Goal: Transaction & Acquisition: Purchase product/service

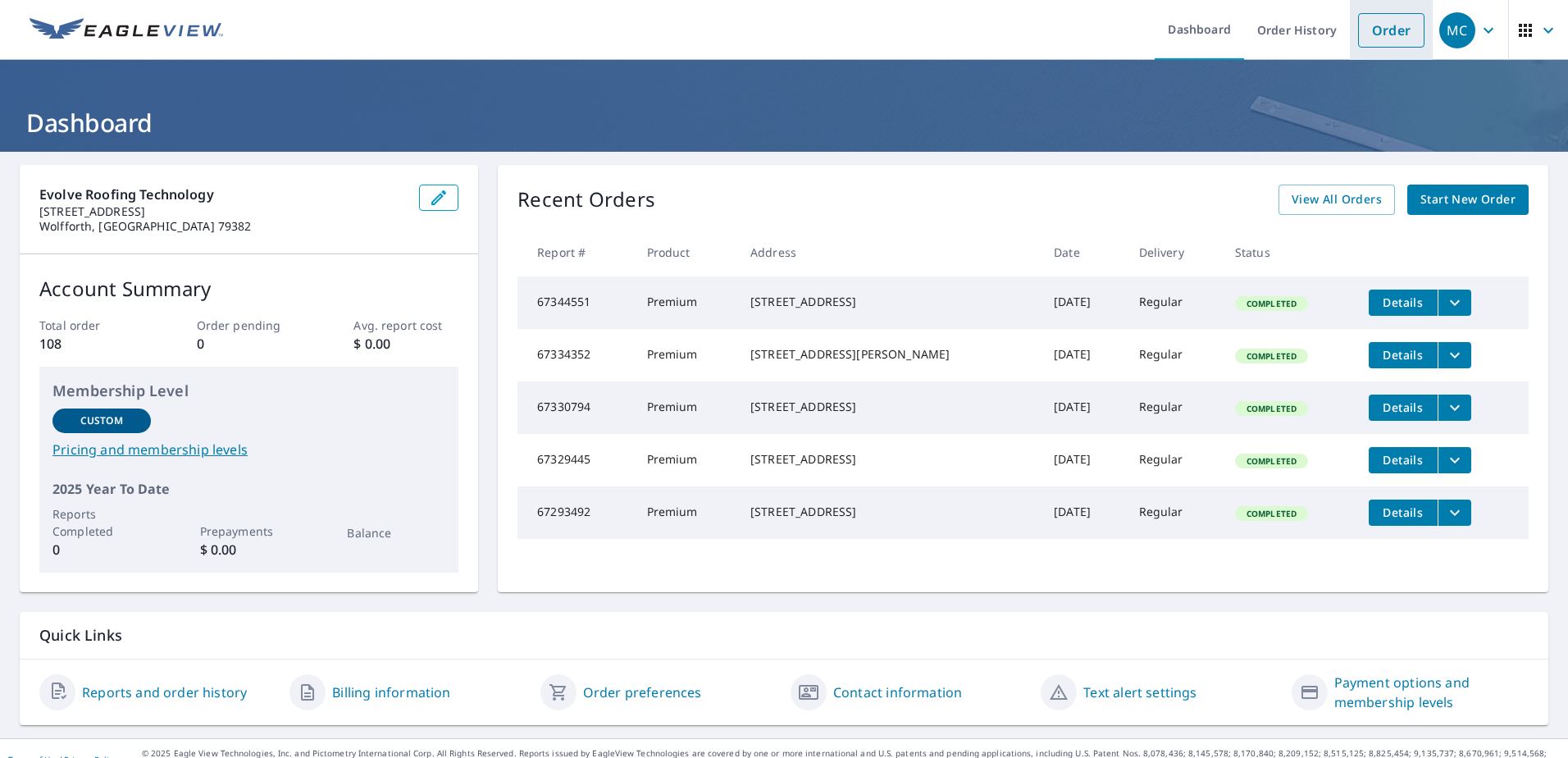
click at [1377, 45] on link "Order" at bounding box center [1391, 30] width 66 height 34
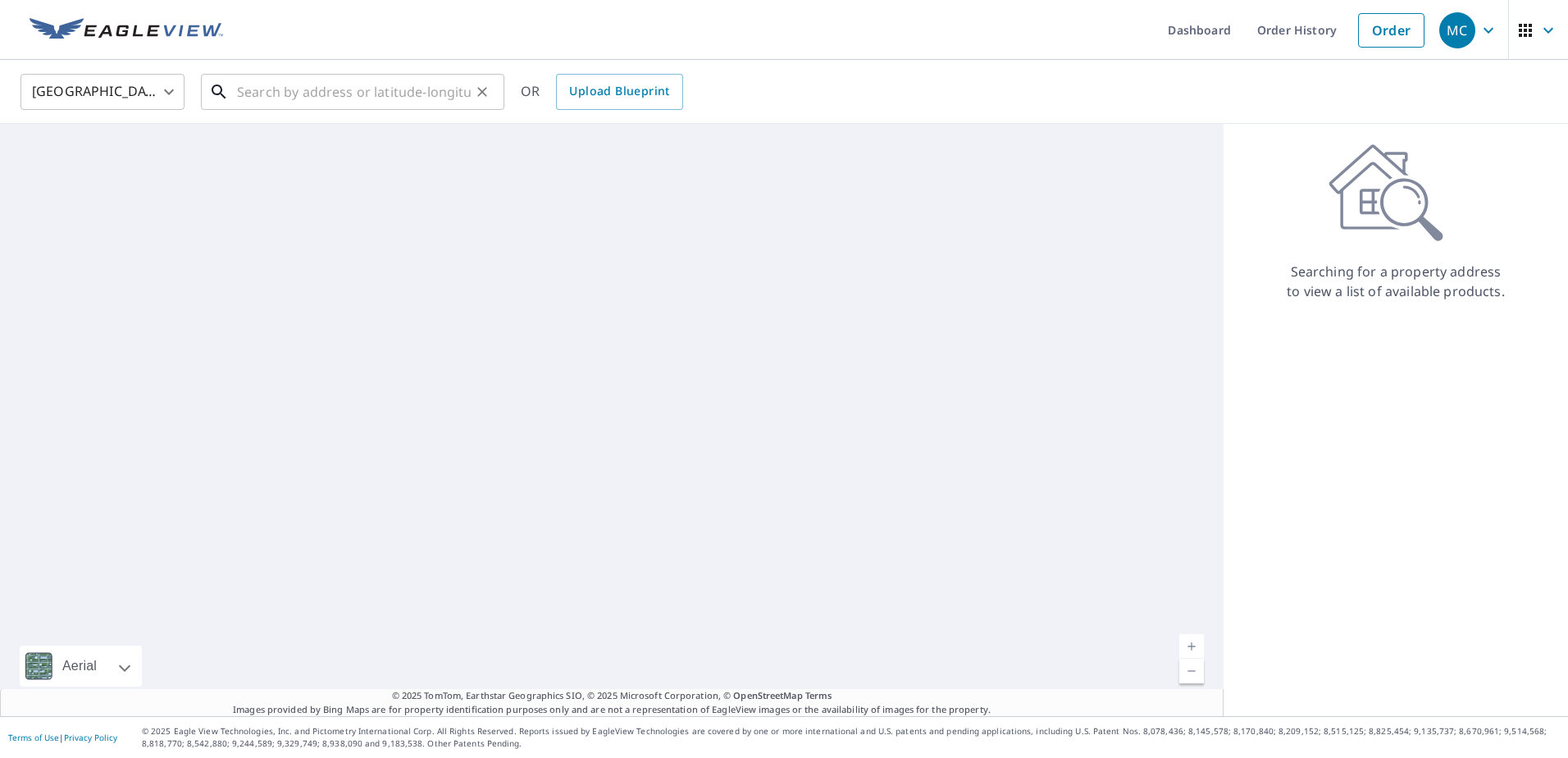
click at [368, 95] on input "text" at bounding box center [354, 92] width 234 height 46
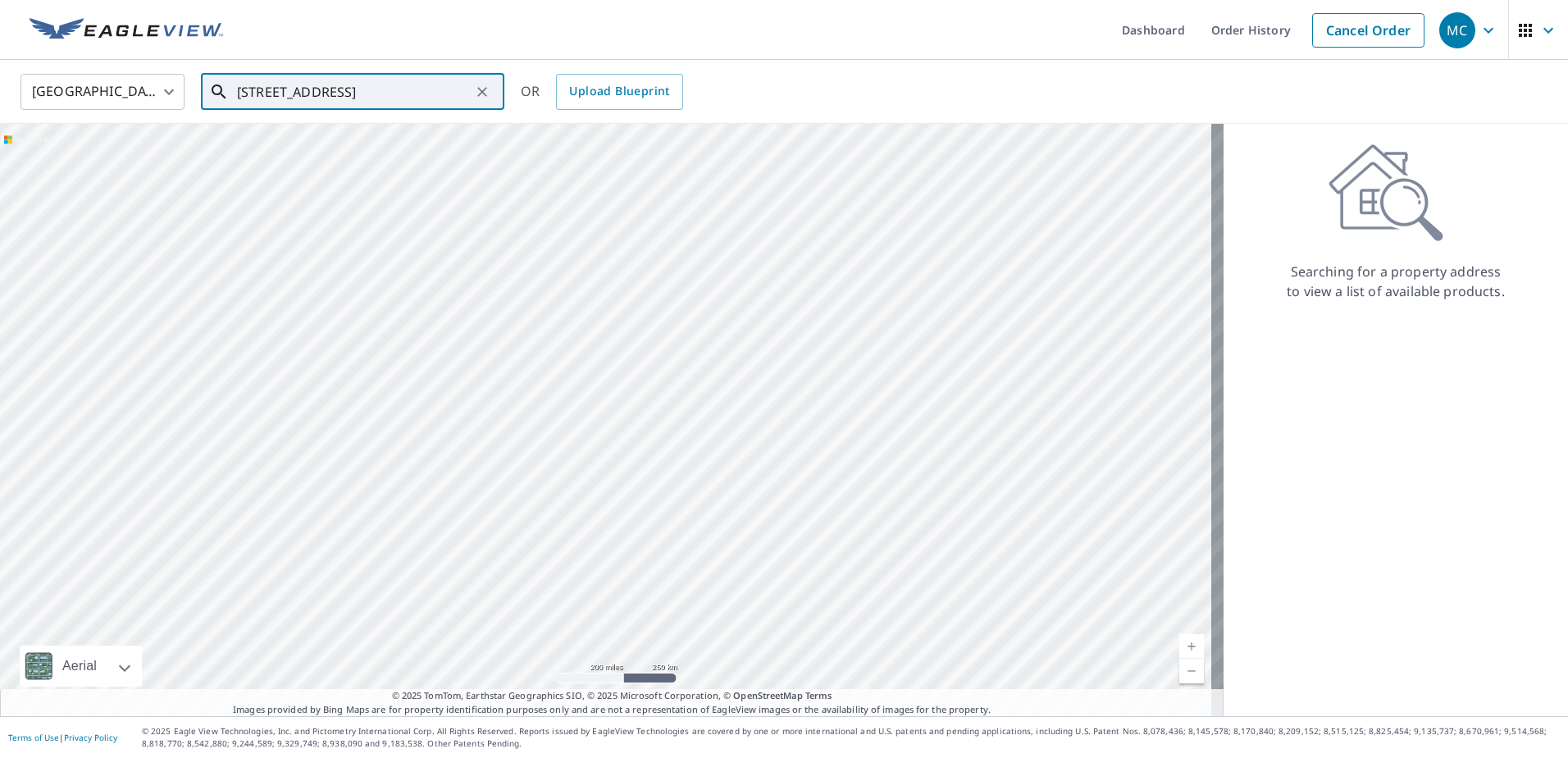
click at [384, 87] on input "[STREET_ADDRESS]" at bounding box center [354, 92] width 234 height 46
click at [377, 181] on ul "[STREET_ADDRESS]" at bounding box center [352, 148] width 304 height 69
click at [378, 155] on p "[GEOGRAPHIC_DATA]" at bounding box center [363, 157] width 257 height 17
type input "[STREET_ADDRESS]"
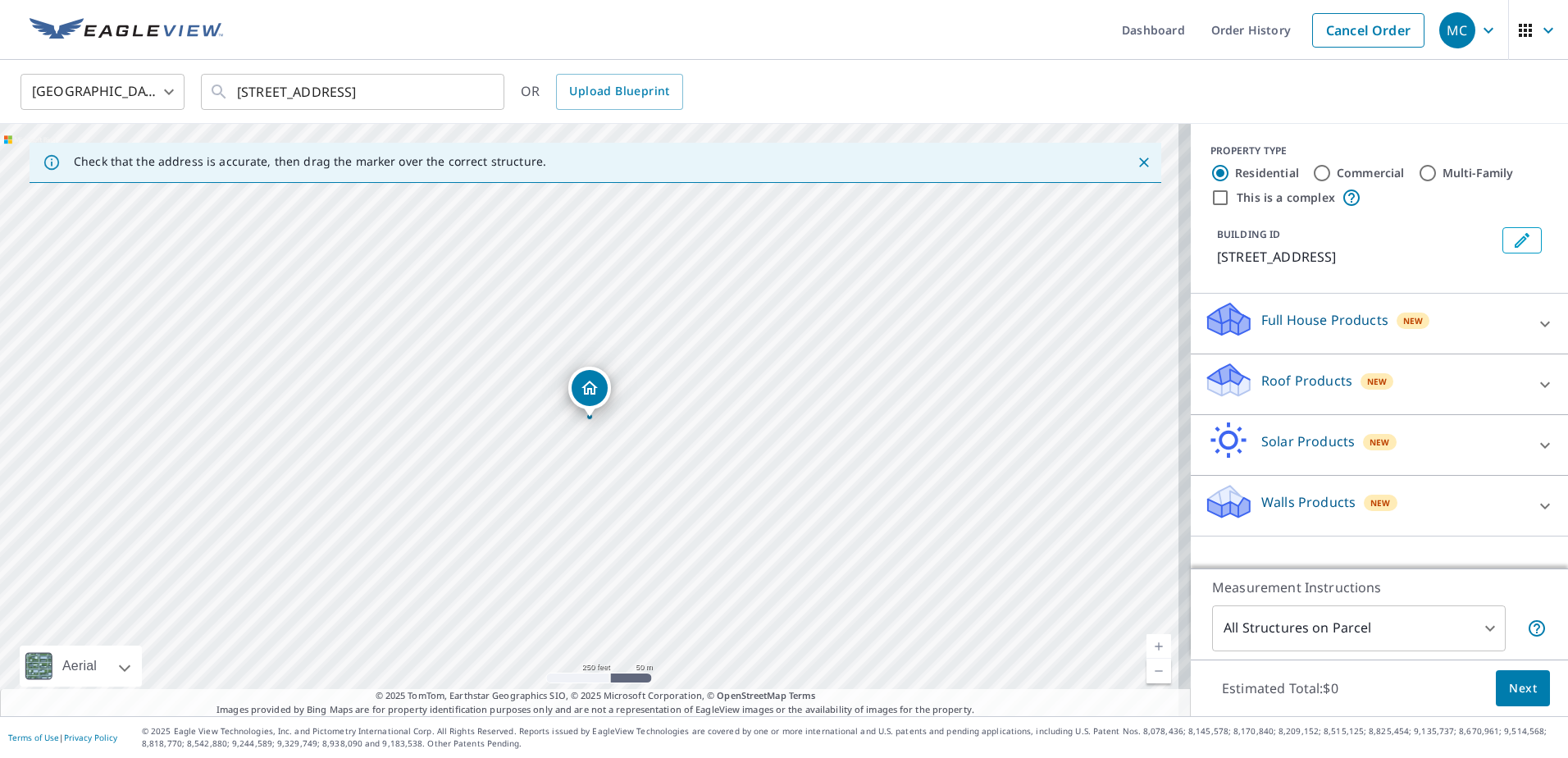
click at [1274, 364] on div "Roof Products New" at bounding box center [1364, 384] width 321 height 47
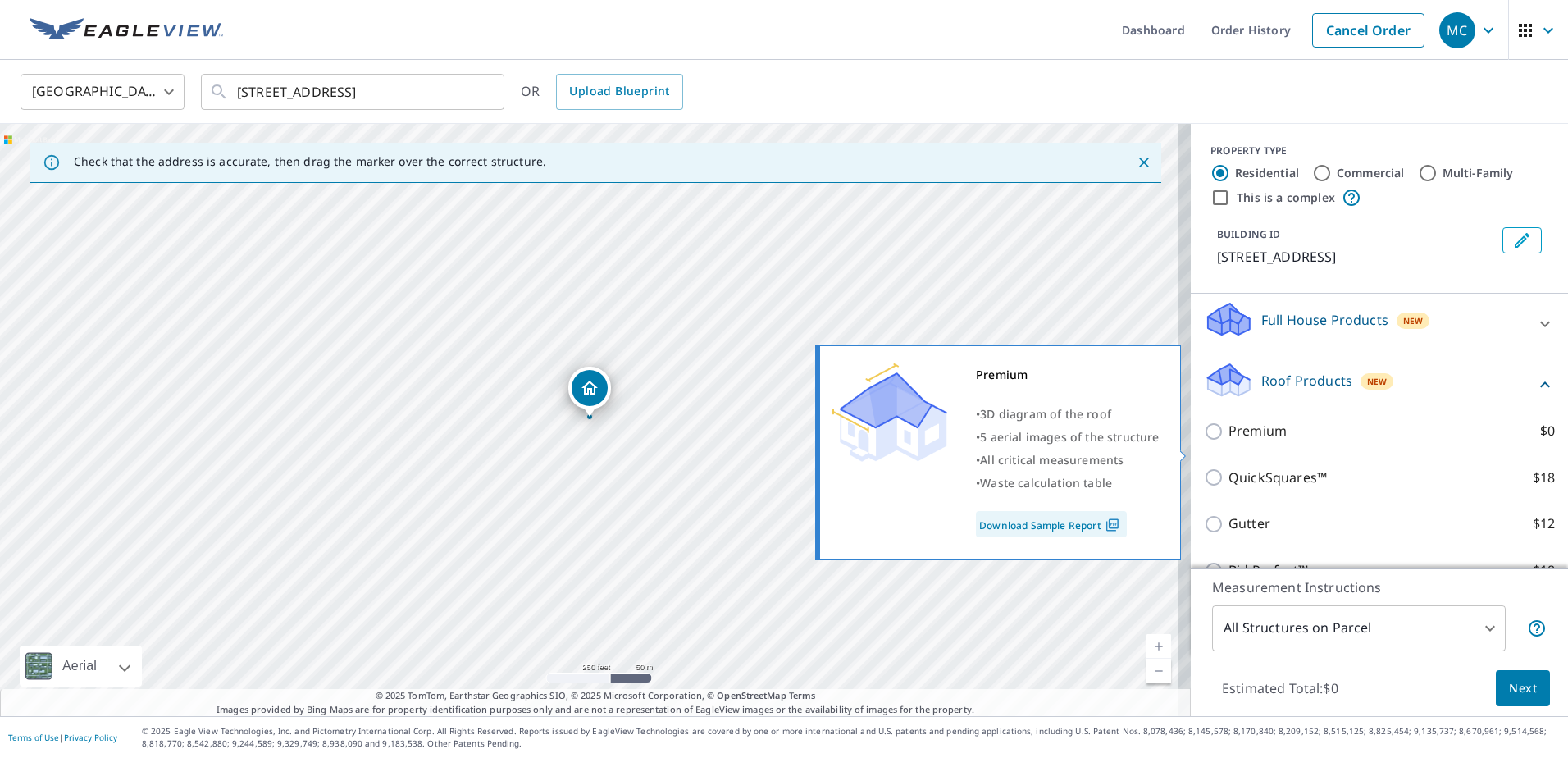
click at [1240, 442] on p "Premium" at bounding box center [1258, 431] width 58 height 20
click at [1229, 442] on input "Premium $0" at bounding box center [1216, 431] width 24 height 19
checkbox input "true"
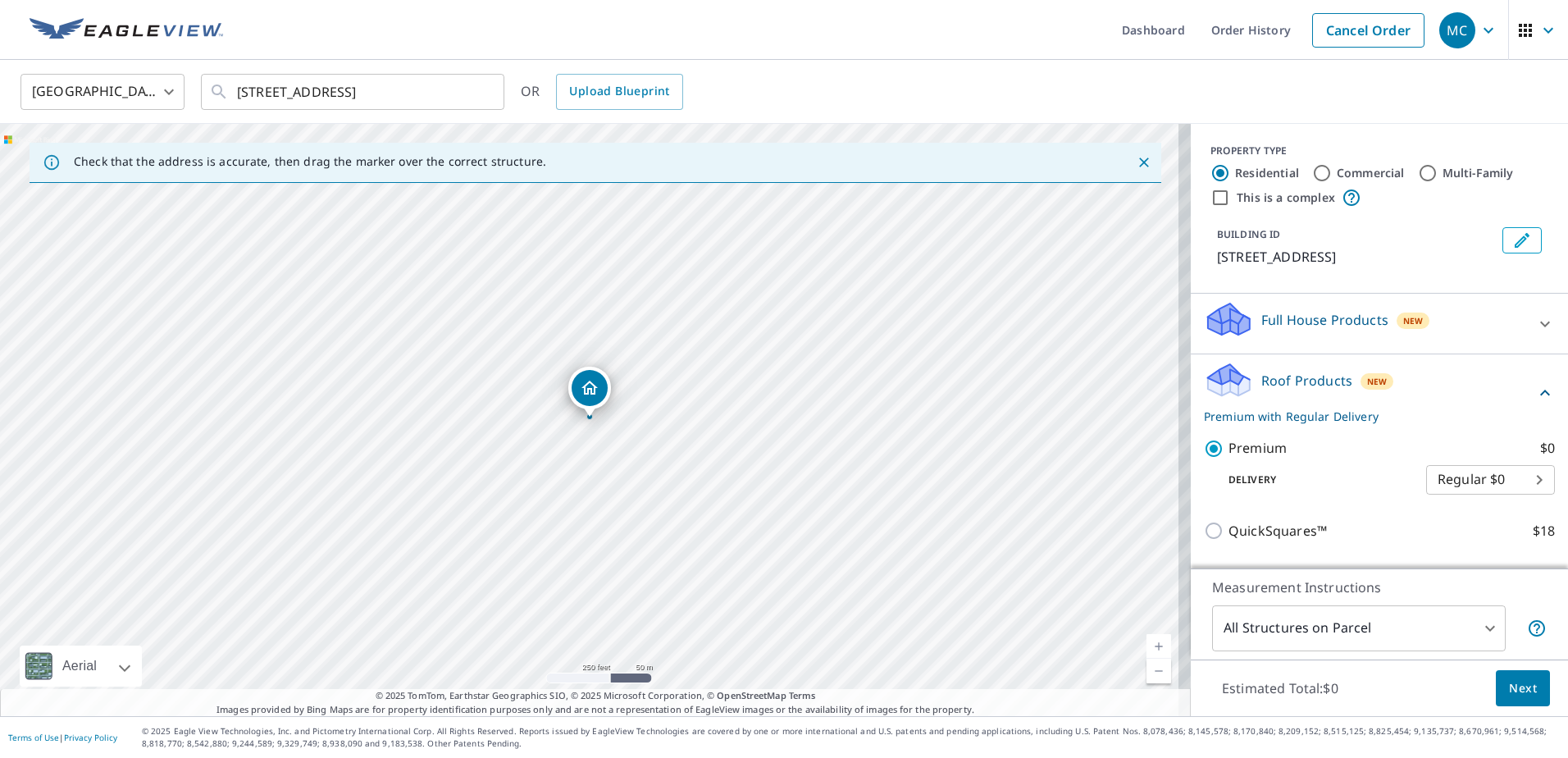
click at [1524, 686] on span "Next" at bounding box center [1523, 688] width 28 height 20
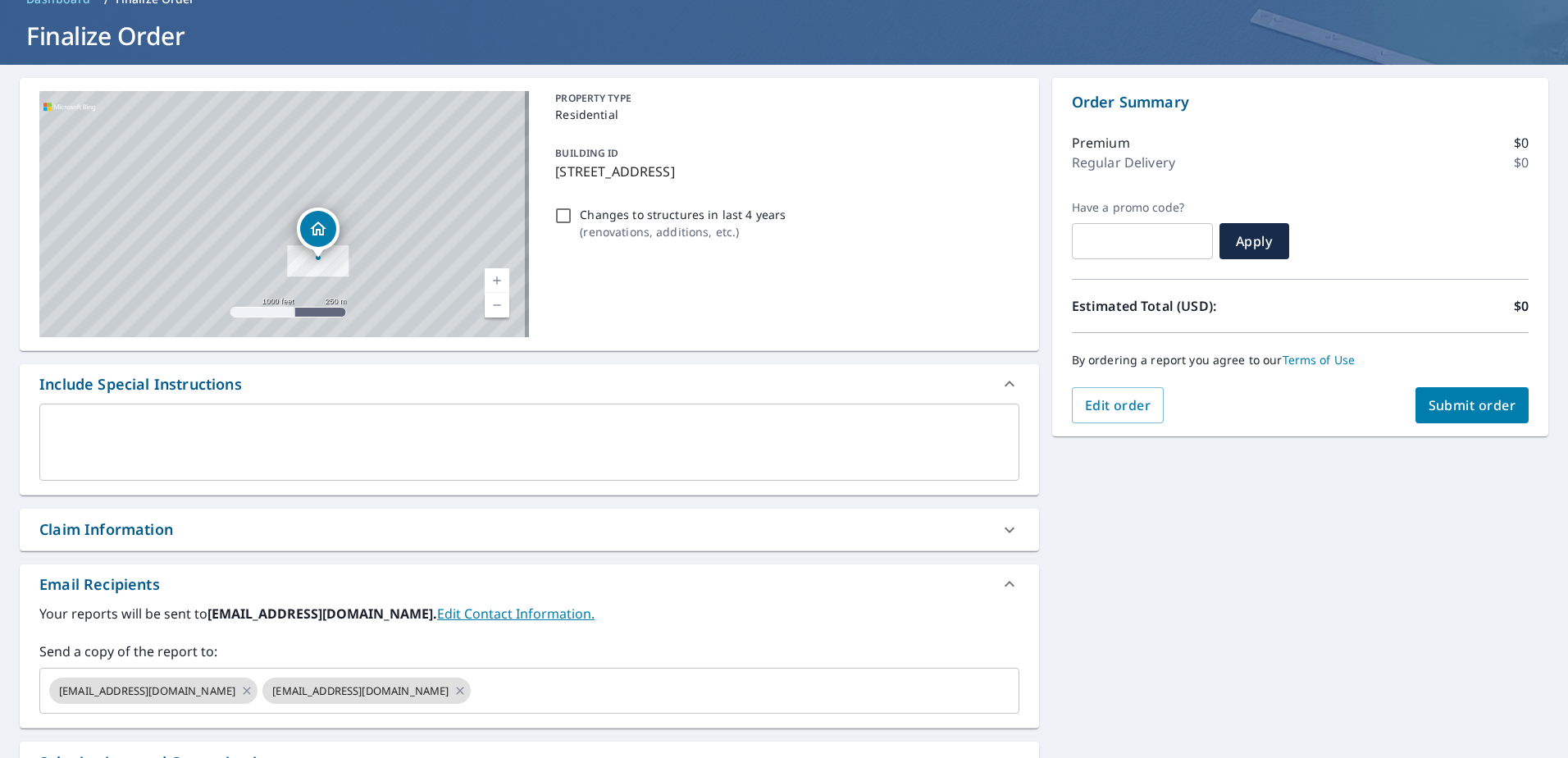
scroll to position [246, 0]
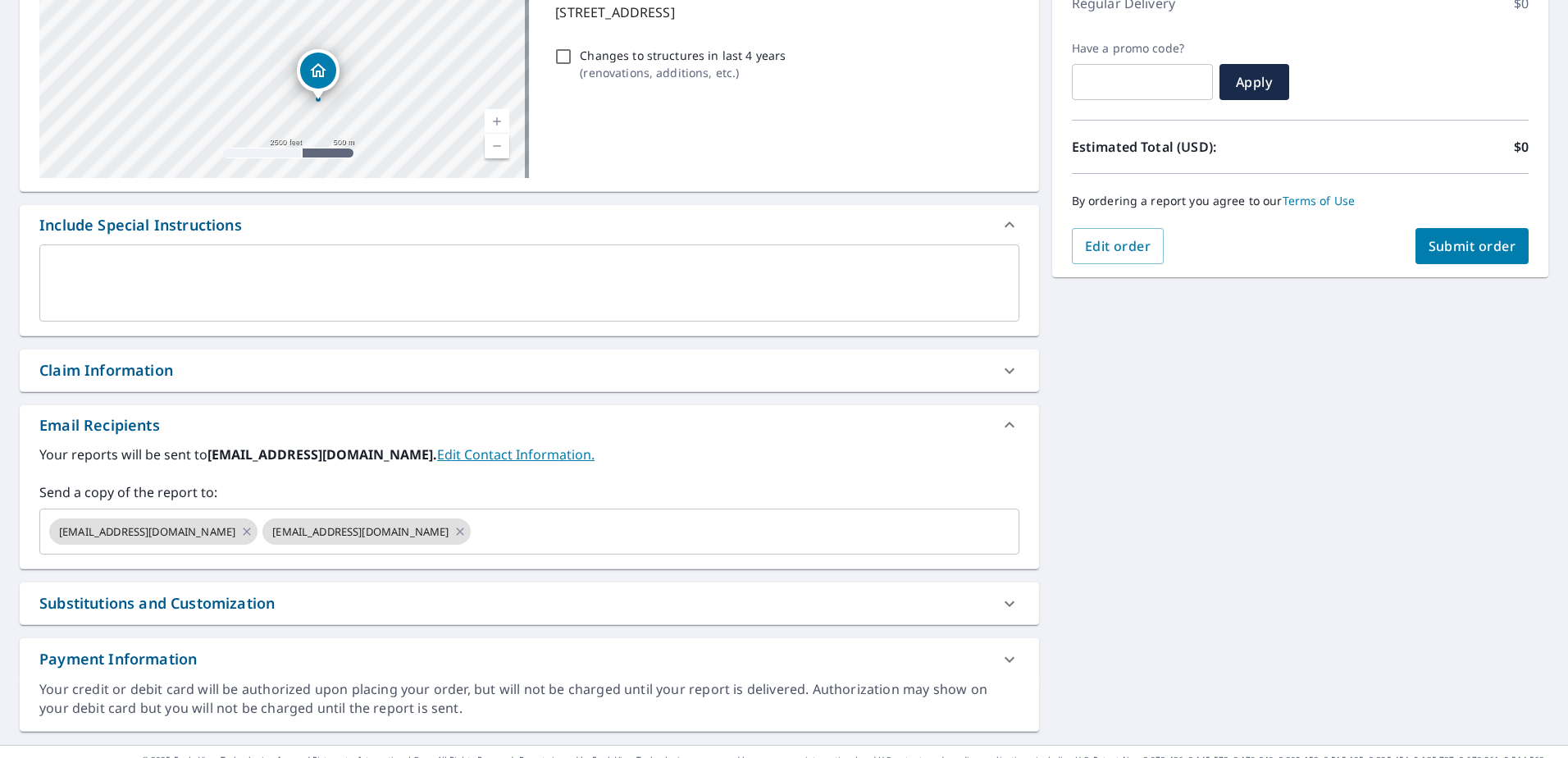
click at [179, 370] on div "Claim Information" at bounding box center [515, 370] width 951 height 22
checkbox input "true"
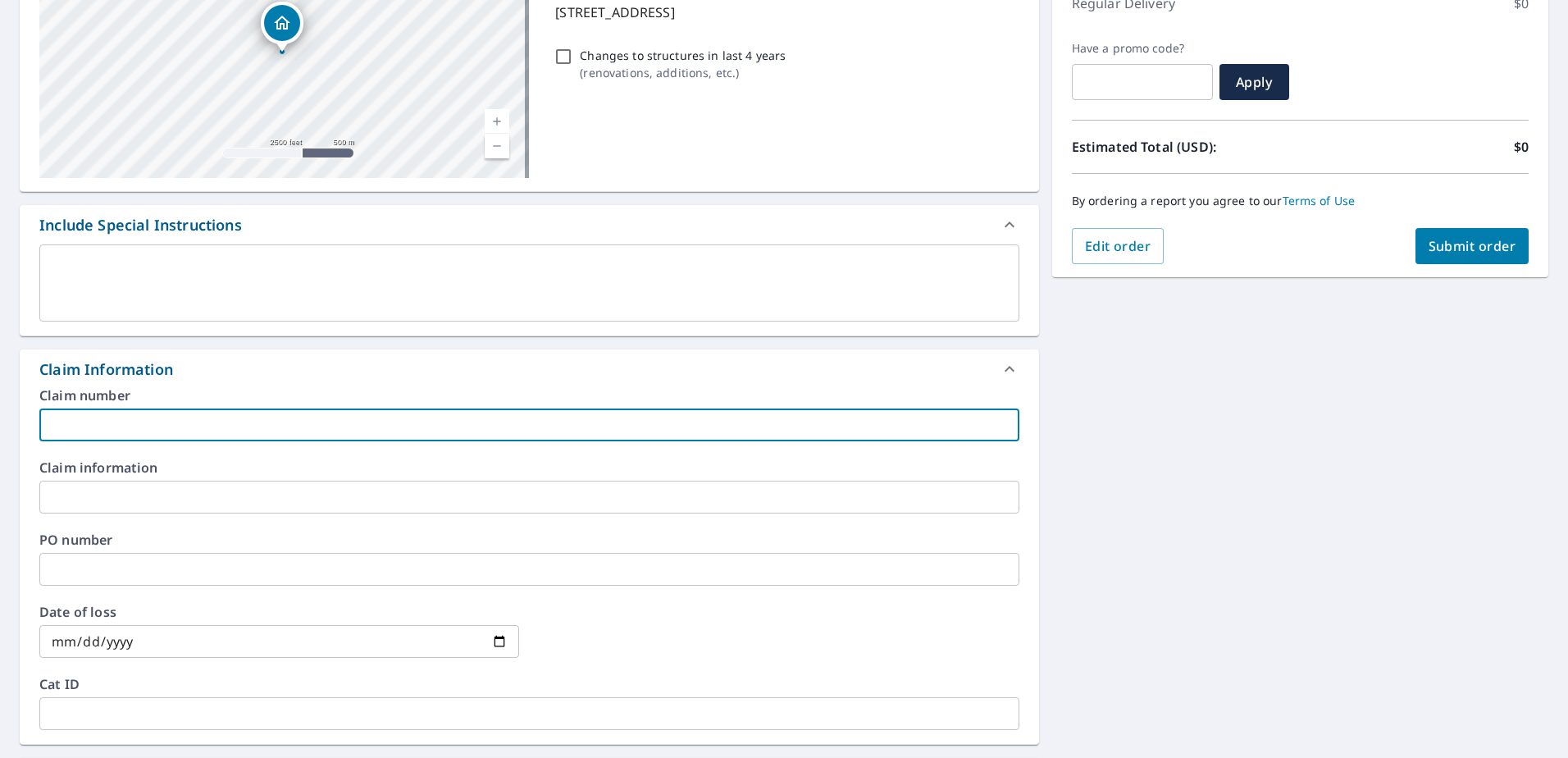
click at [151, 426] on input "text" at bounding box center [529, 425] width 980 height 33
type input "P"
checkbox input "true"
type input "PP"
checkbox input "true"
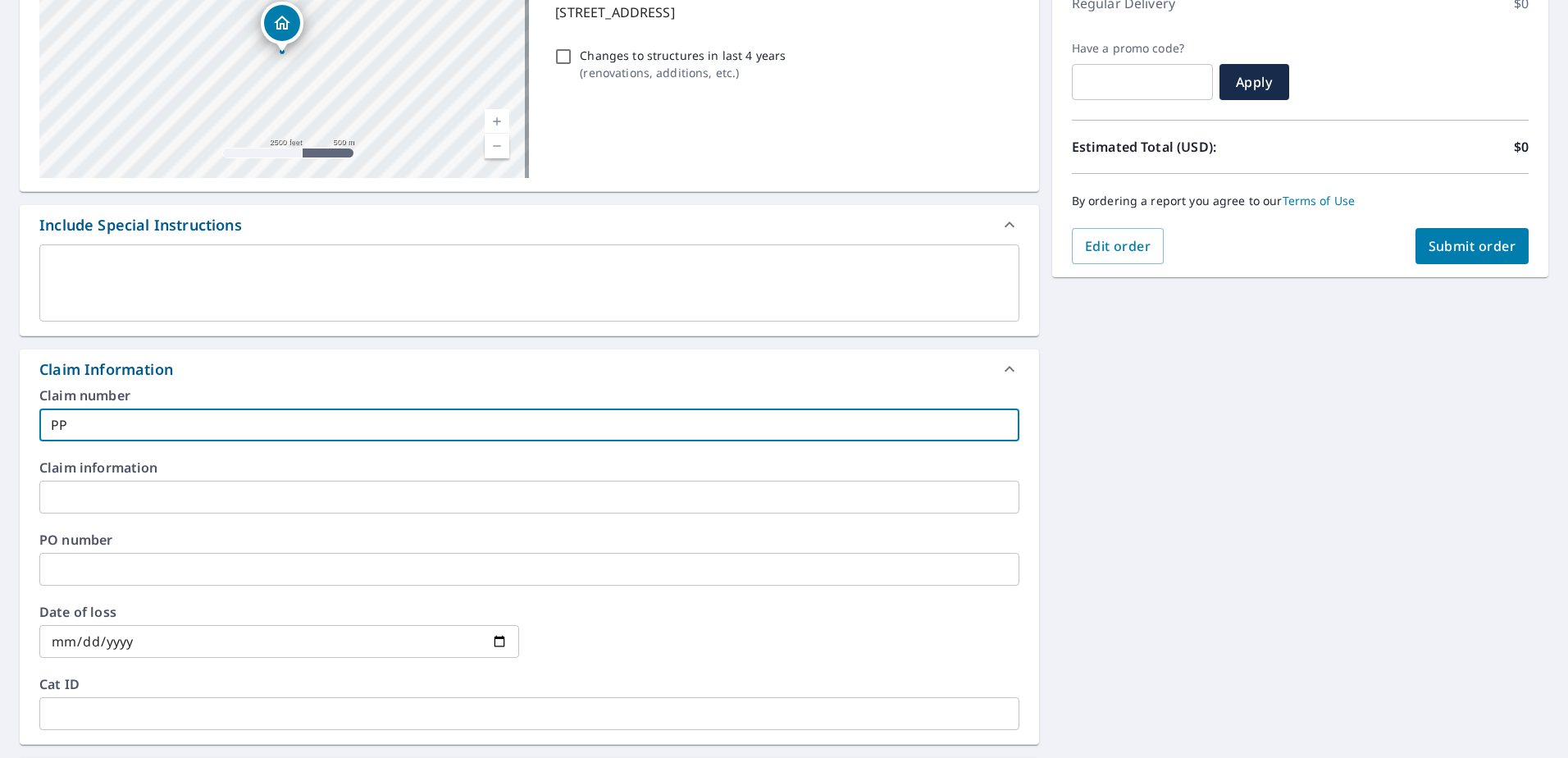
type input "PP0"
checkbox input "true"
type input "PP02"
checkbox input "true"
type input "PP021"
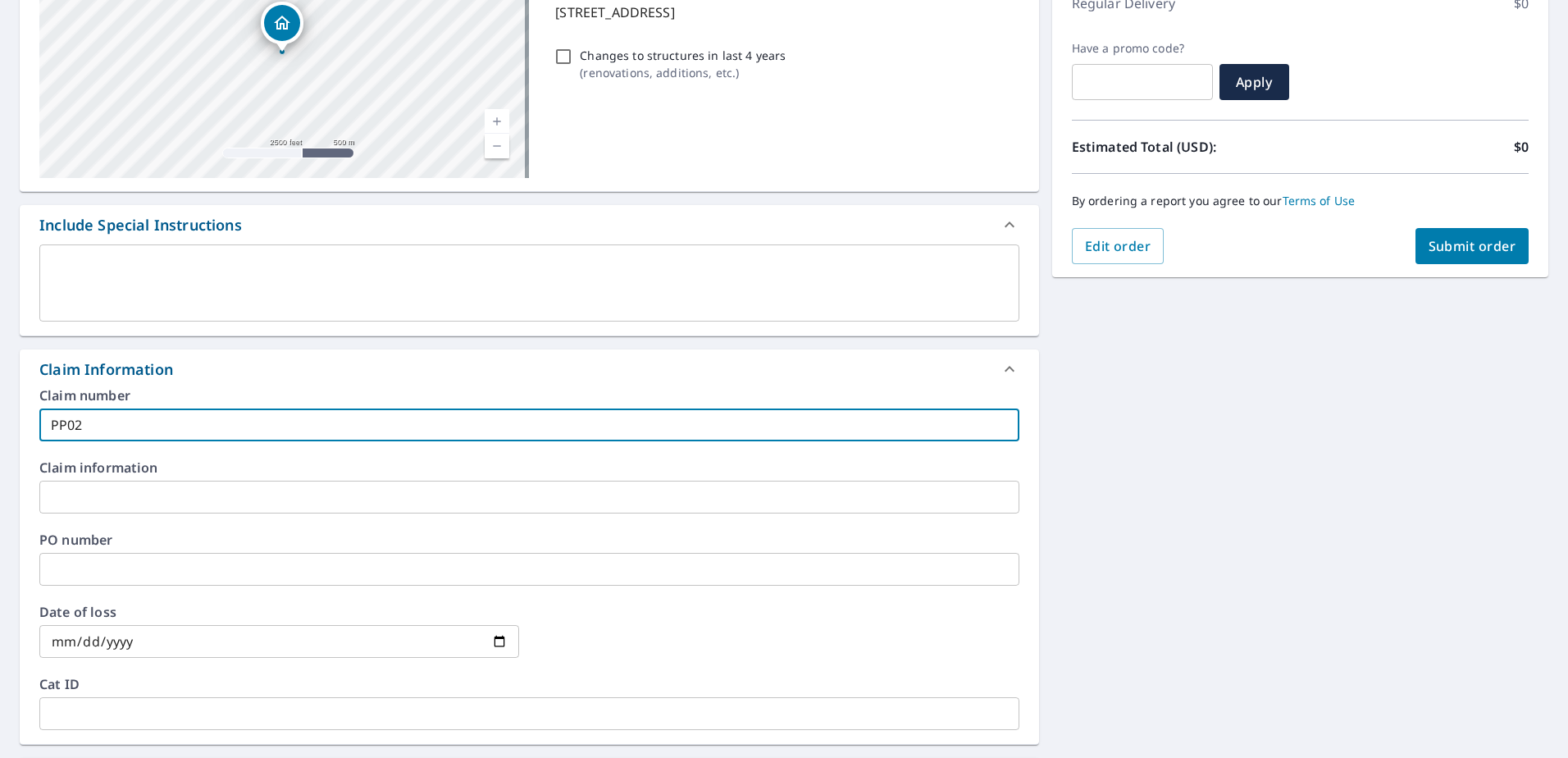
checkbox input "true"
type input "PP0210"
checkbox input "true"
type input "PP02105"
checkbox input "true"
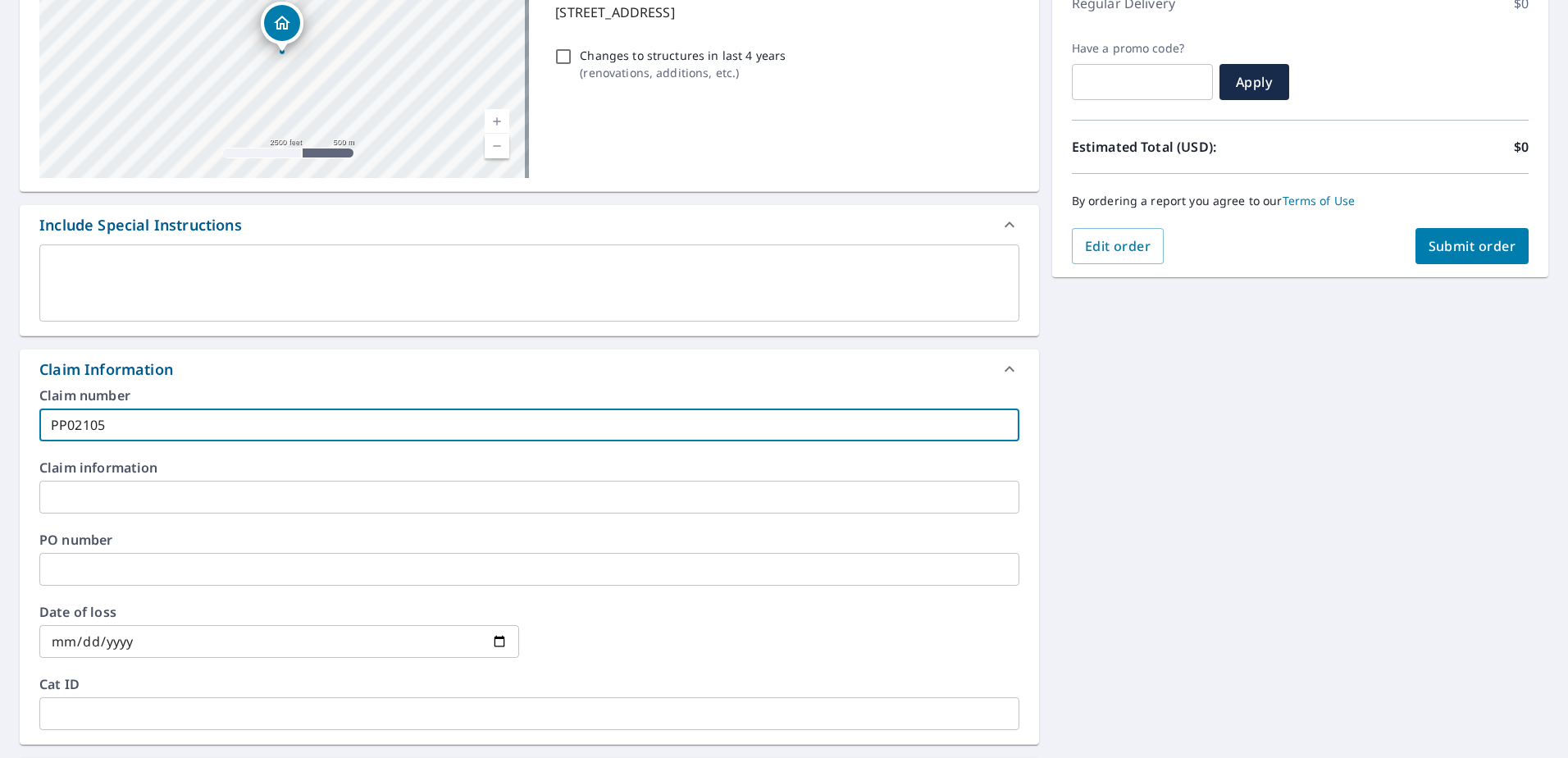
type input "PP021050"
checkbox input "true"
type input "PP0210509"
checkbox input "true"
type input "PP02105092"
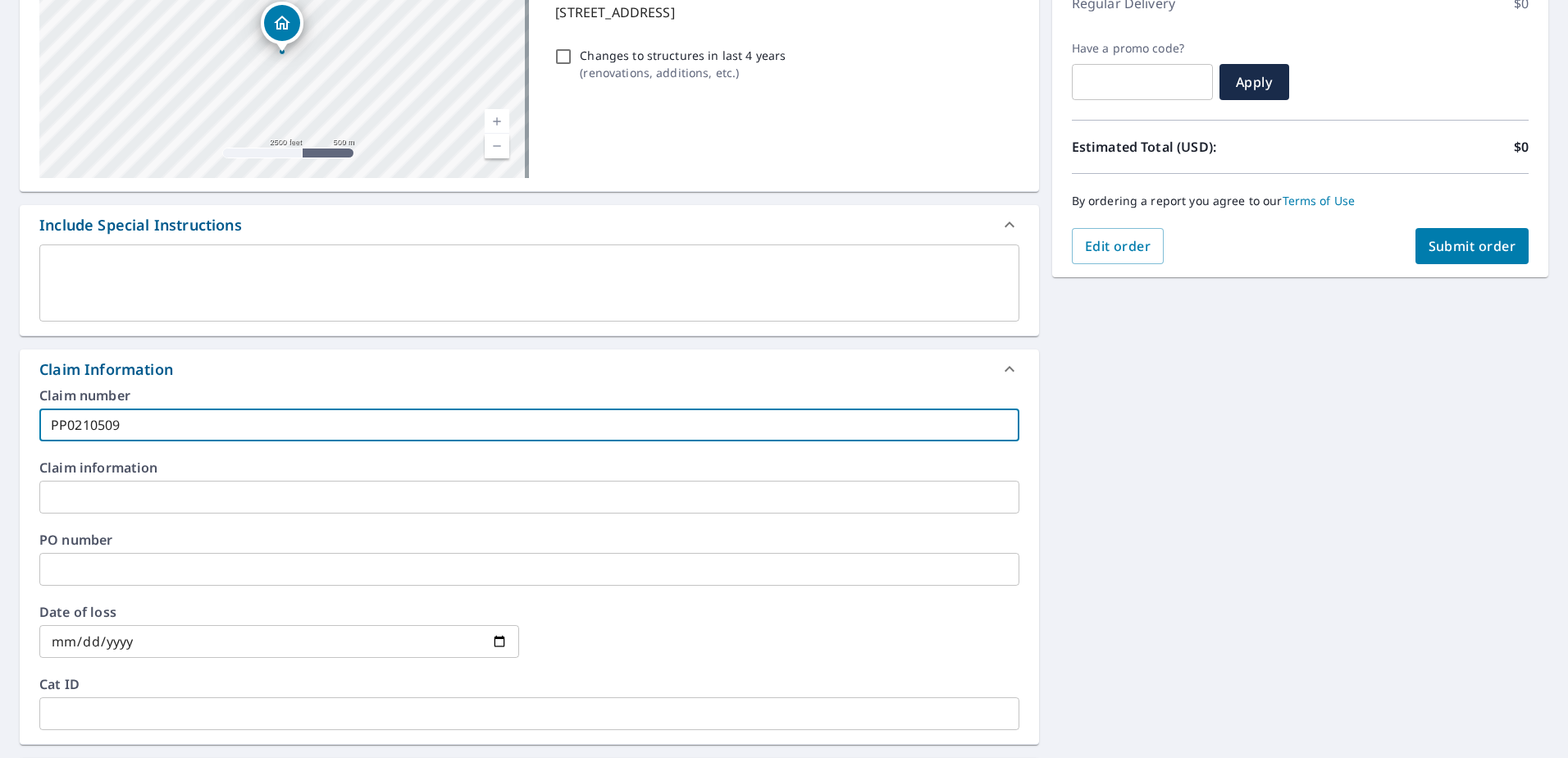
checkbox input "true"
type input "PP021050921"
checkbox input "true"
type input "PP021050921"
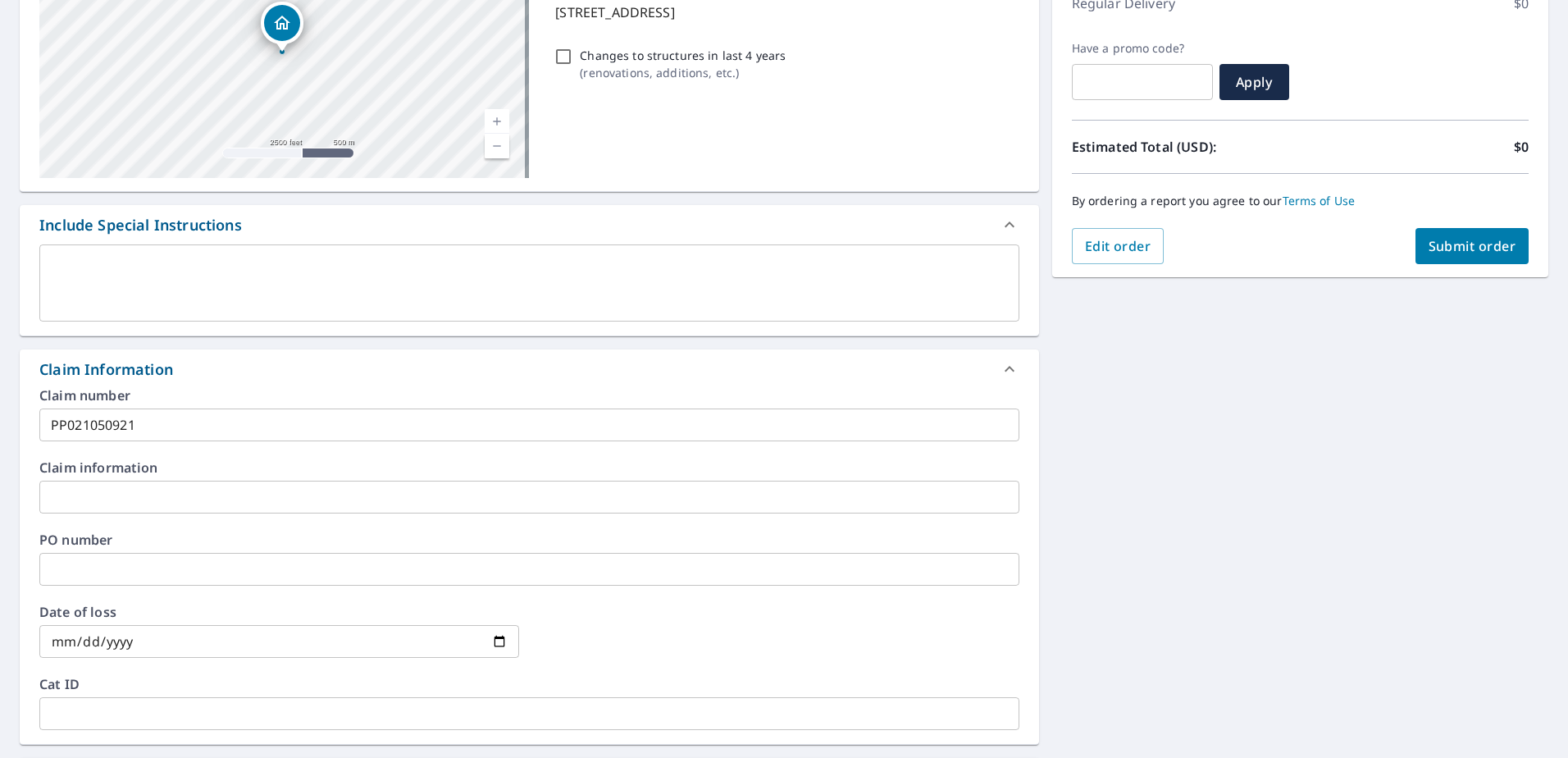
drag, startPoint x: 114, startPoint y: 483, endPoint x: 112, endPoint y: 491, distance: 8.2
click at [114, 483] on input "text" at bounding box center [529, 496] width 980 height 33
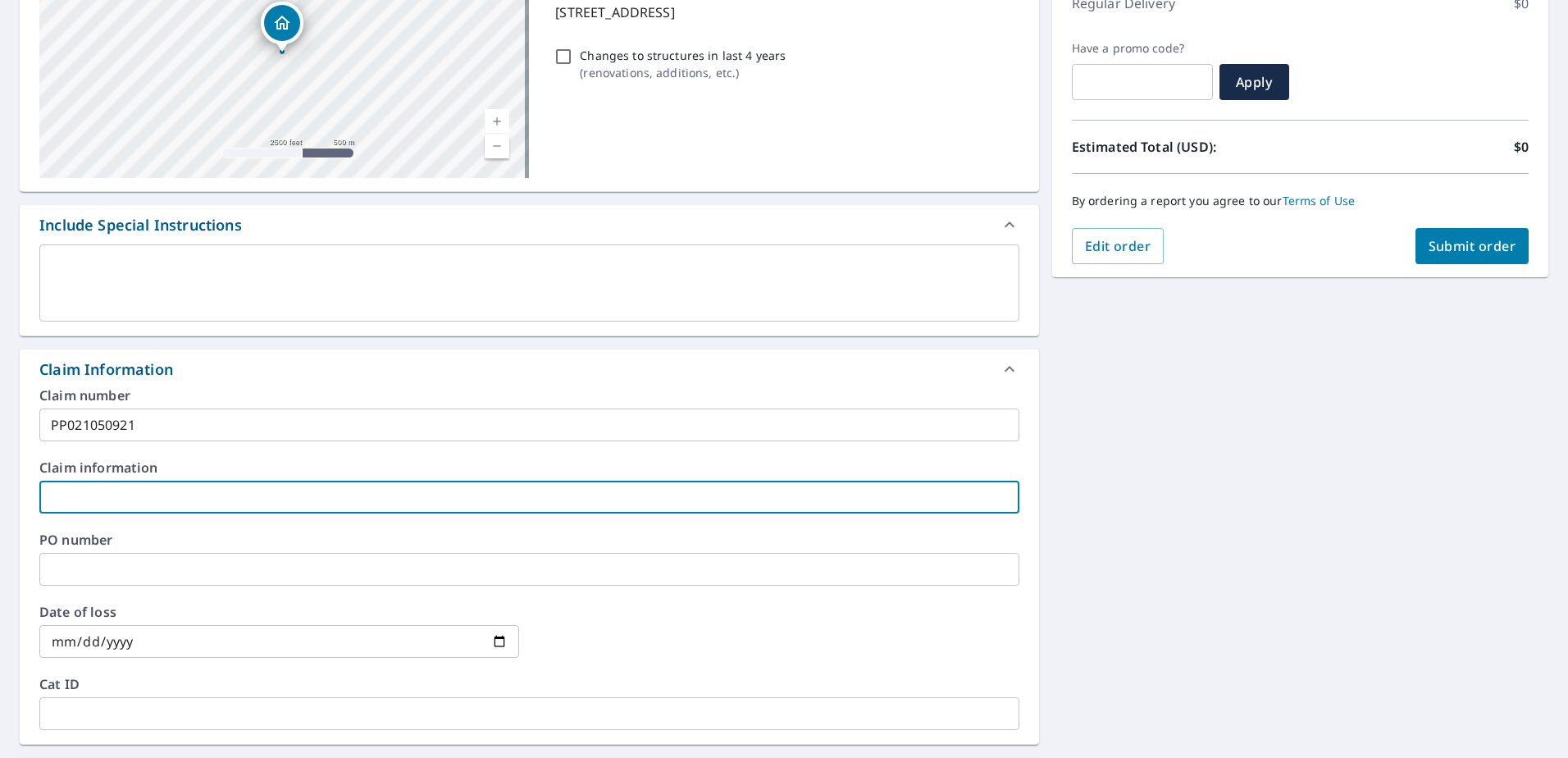
type input "H"
checkbox input "true"
type input "HA"
checkbox input "true"
type input "HAR"
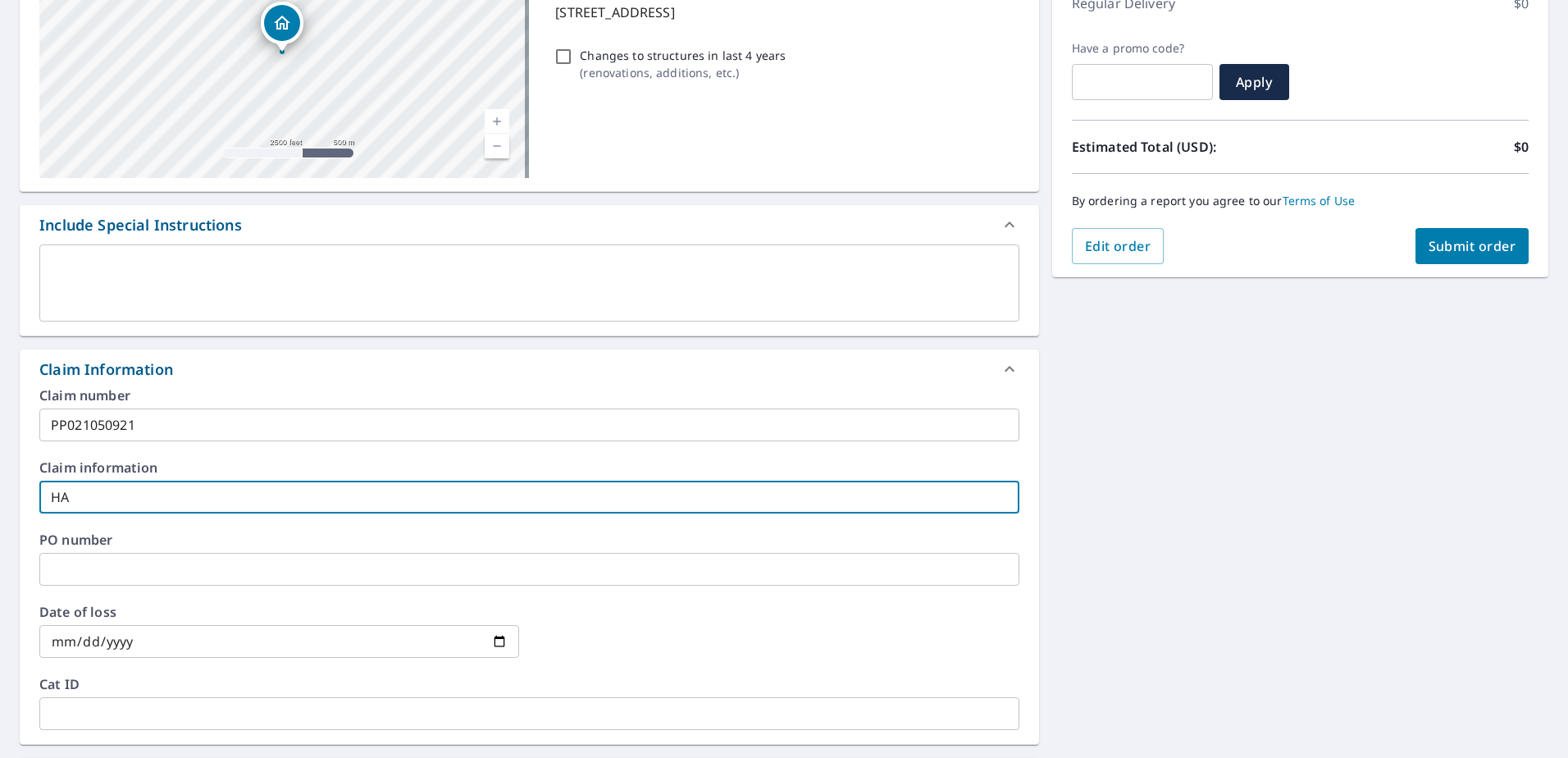
checkbox input "true"
type input "[PERSON_NAME]"
checkbox input "true"
type input "HARTF"
checkbox input "true"
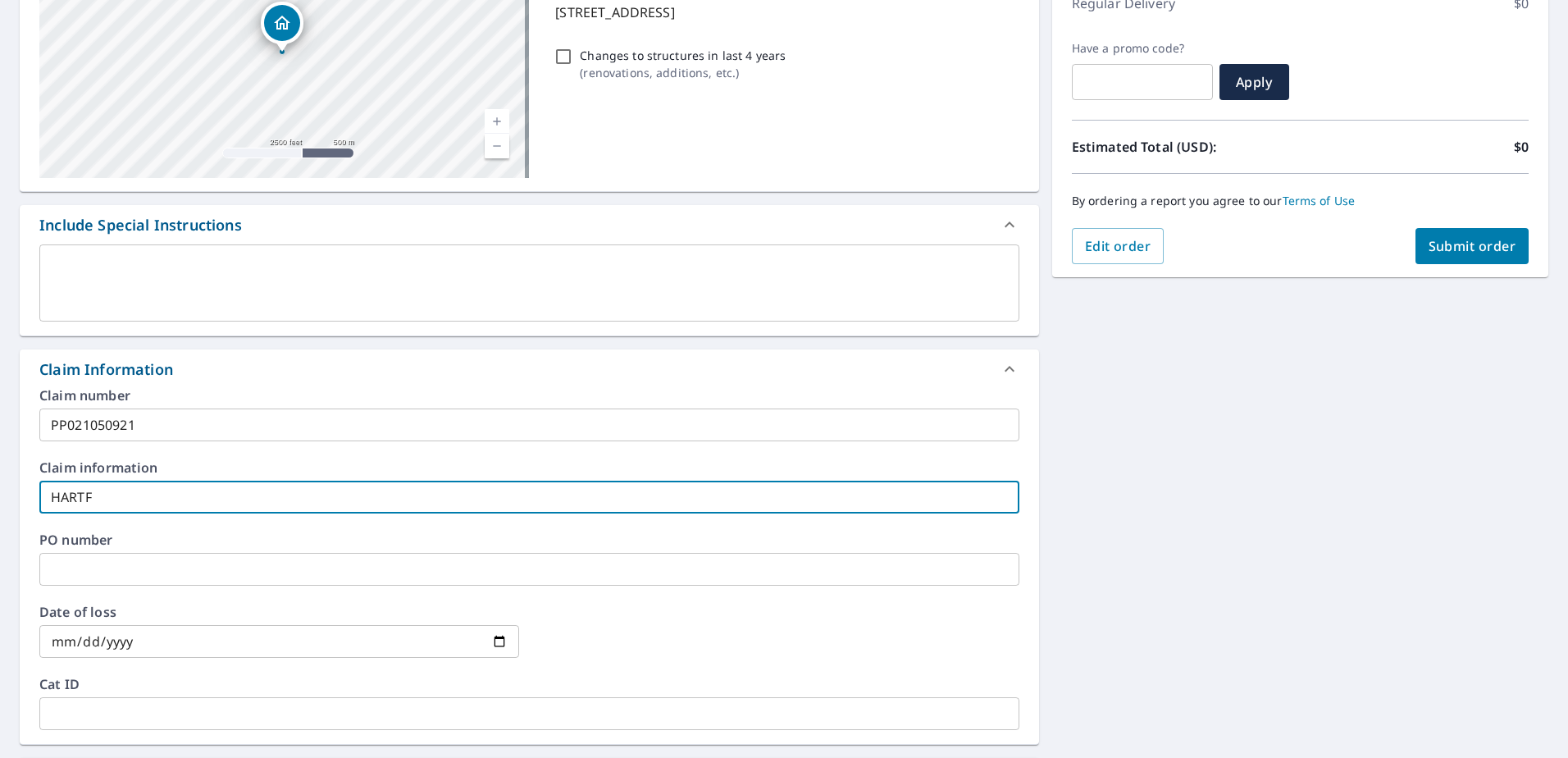
type input "HARTFO"
checkbox input "true"
type input "HARTFOR"
checkbox input "true"
type input "[GEOGRAPHIC_DATA]"
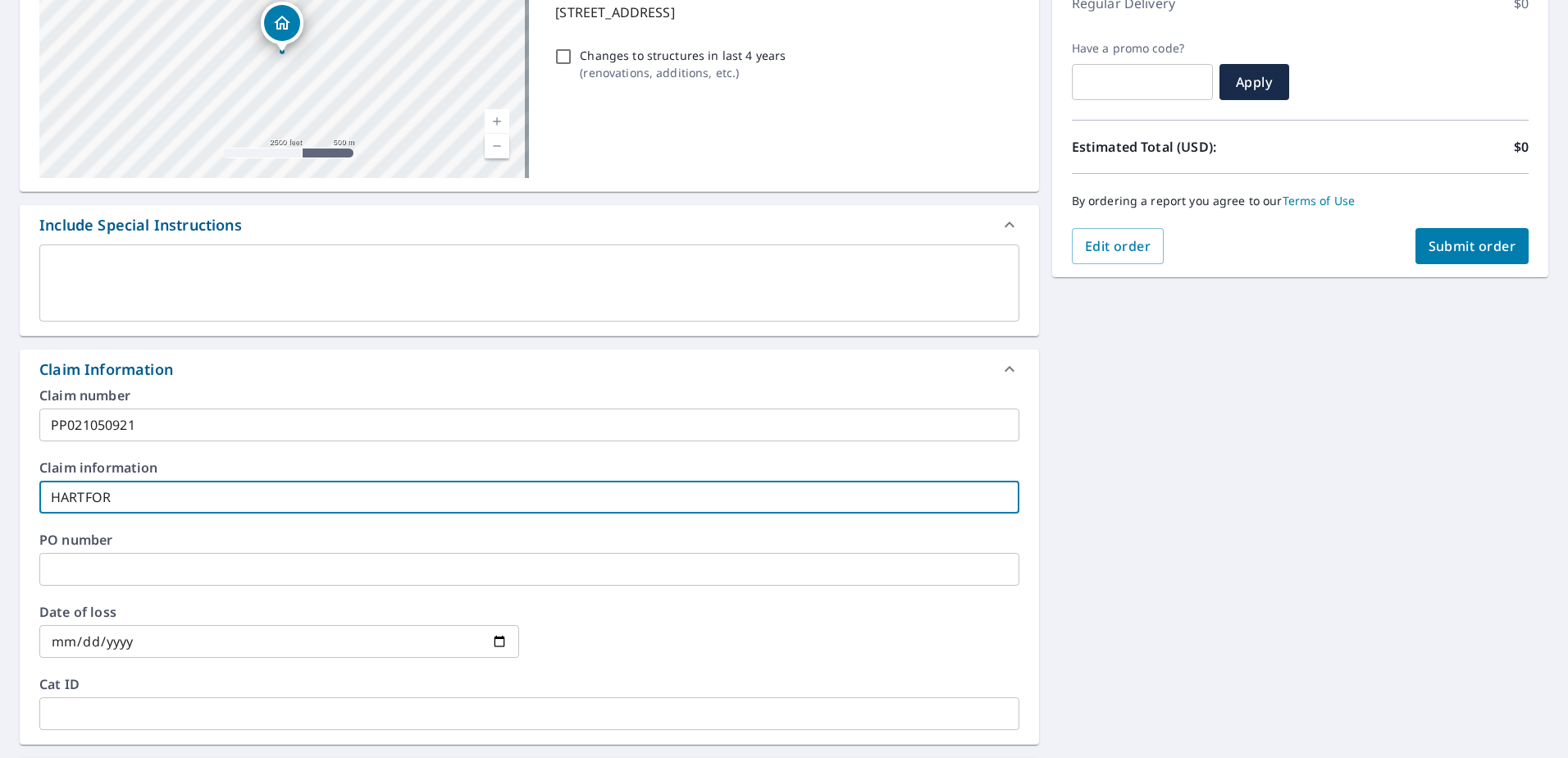
checkbox input "true"
type input "[GEOGRAPHIC_DATA]"
checkbox input "true"
type input "HARTFORD I"
checkbox input "true"
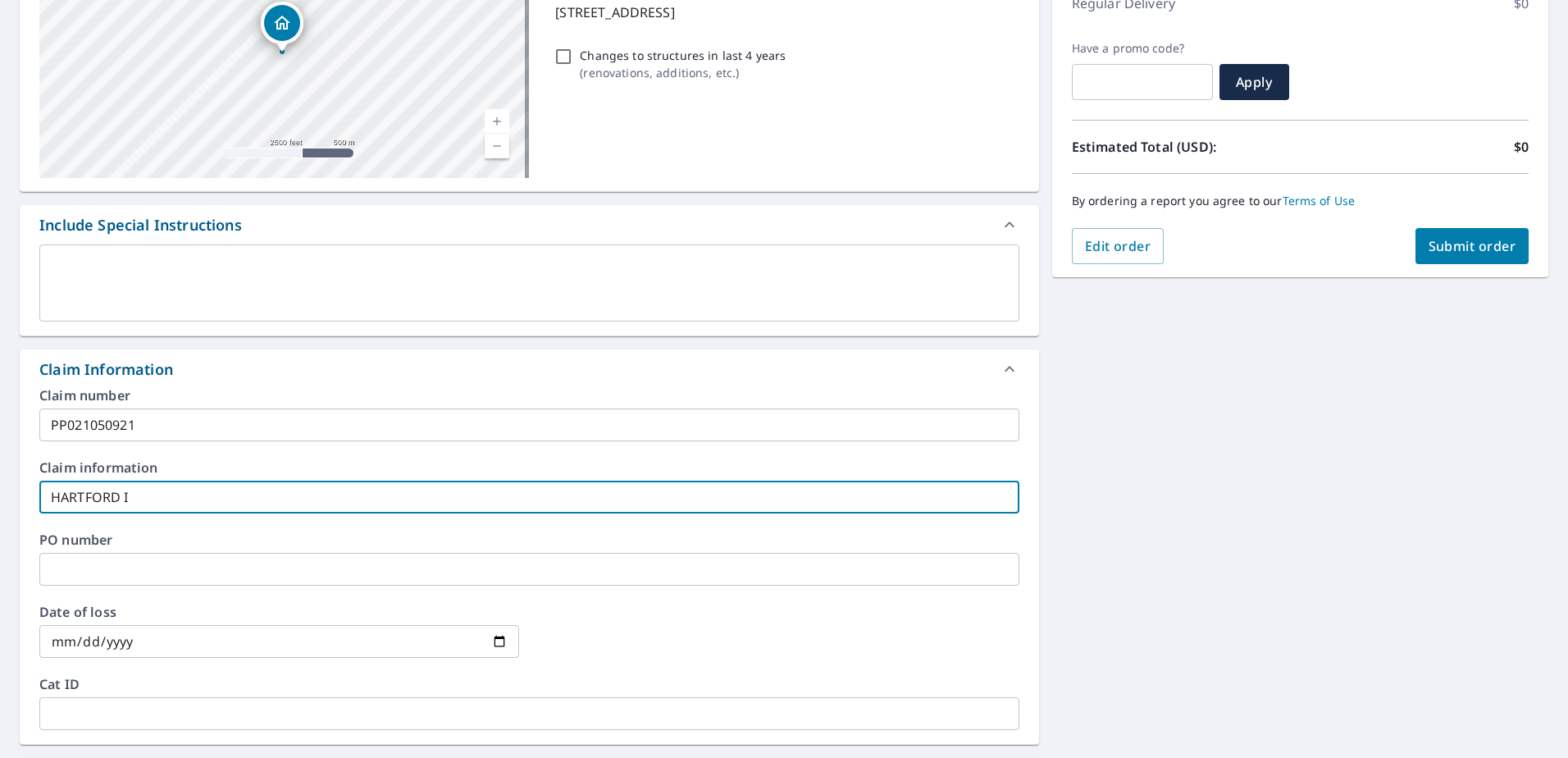
type input "[GEOGRAPHIC_DATA] IN"
checkbox input "true"
type input "HARTFORD INS"
checkbox input "true"
type input "HARTFORD INSU"
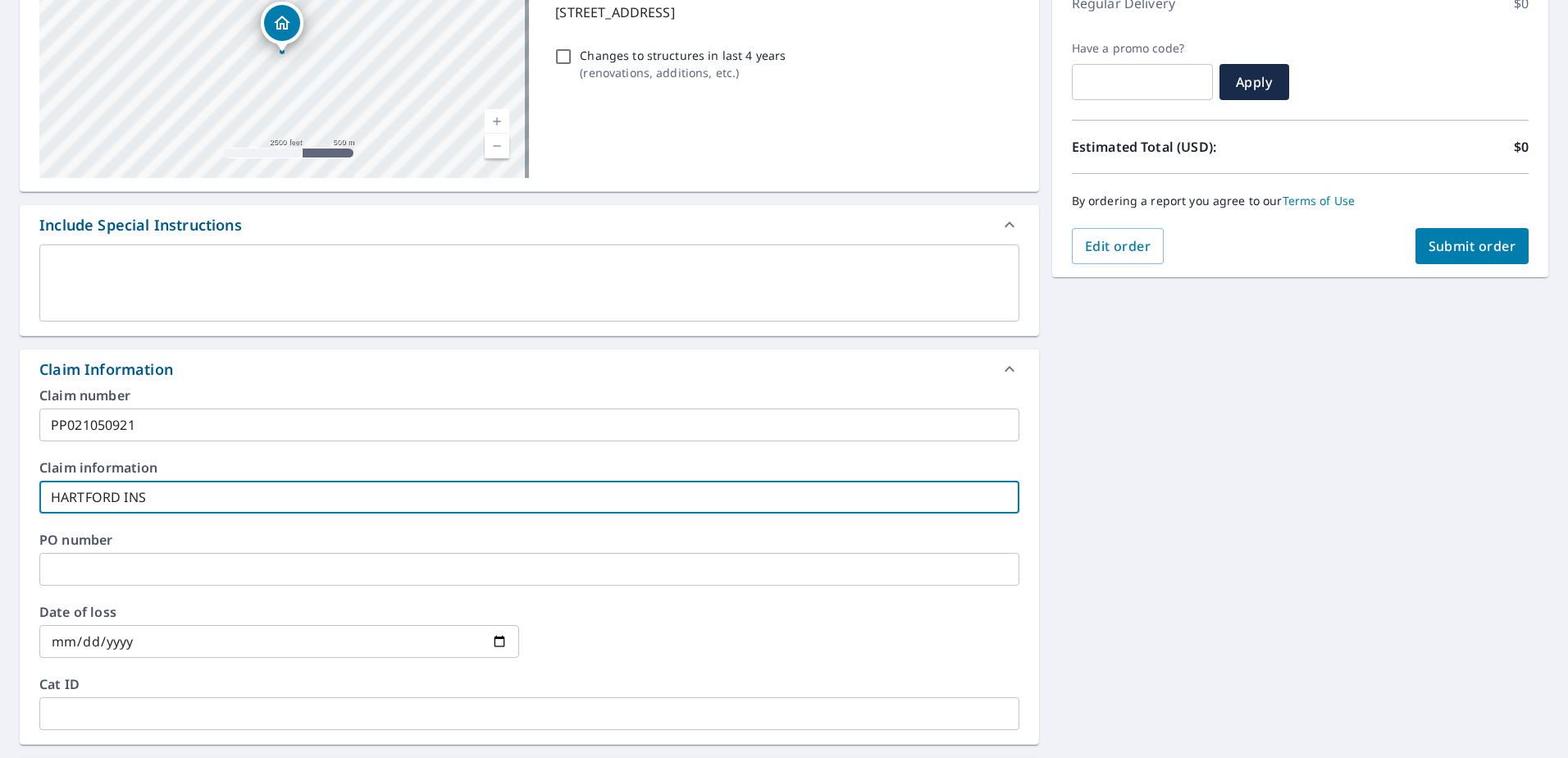
checkbox input "true"
type input "HARTFORD INSUR"
checkbox input "true"
type input "HARTFORD INSURA"
checkbox input "true"
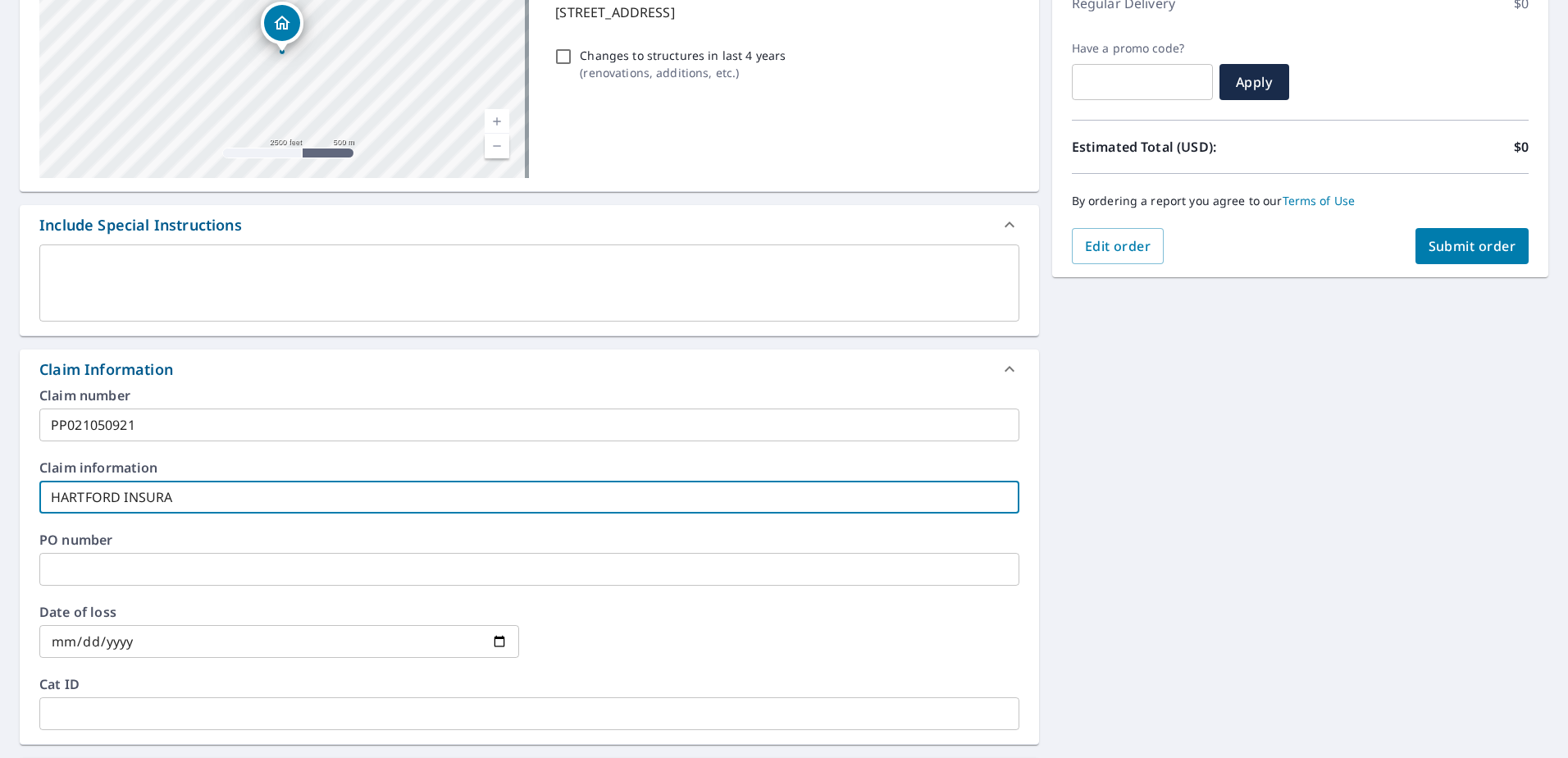
type input "HARTFORD INSURAN"
checkbox input "true"
type input "HARTFORD INSURANC"
checkbox input "true"
type input "HARTFORD INSURANC"
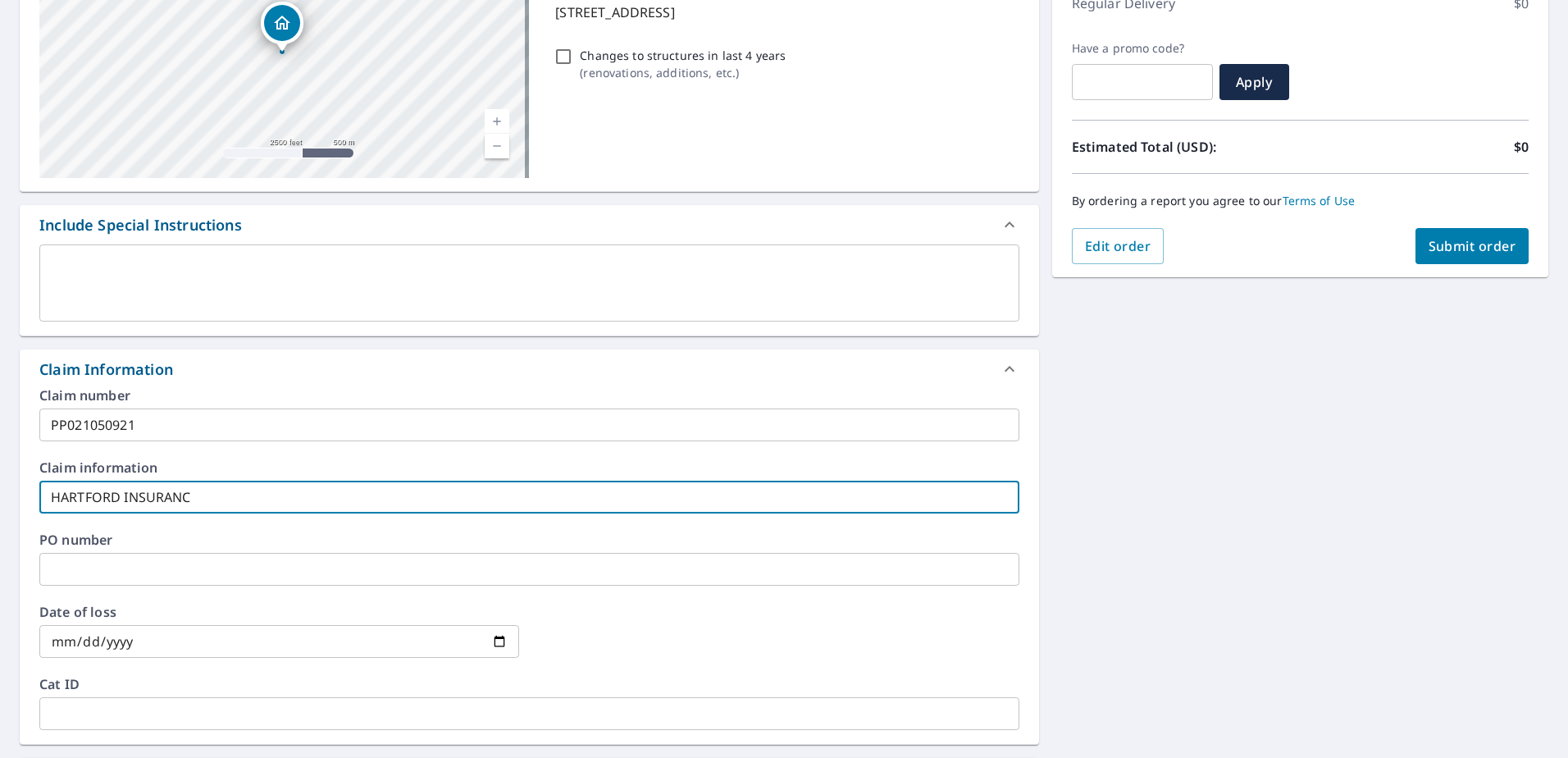
checkbox input "true"
type input "HARTFORD INSURANC"
checkbox input "true"
type input "HARTFORD INSURANCE"
checkbox input "true"
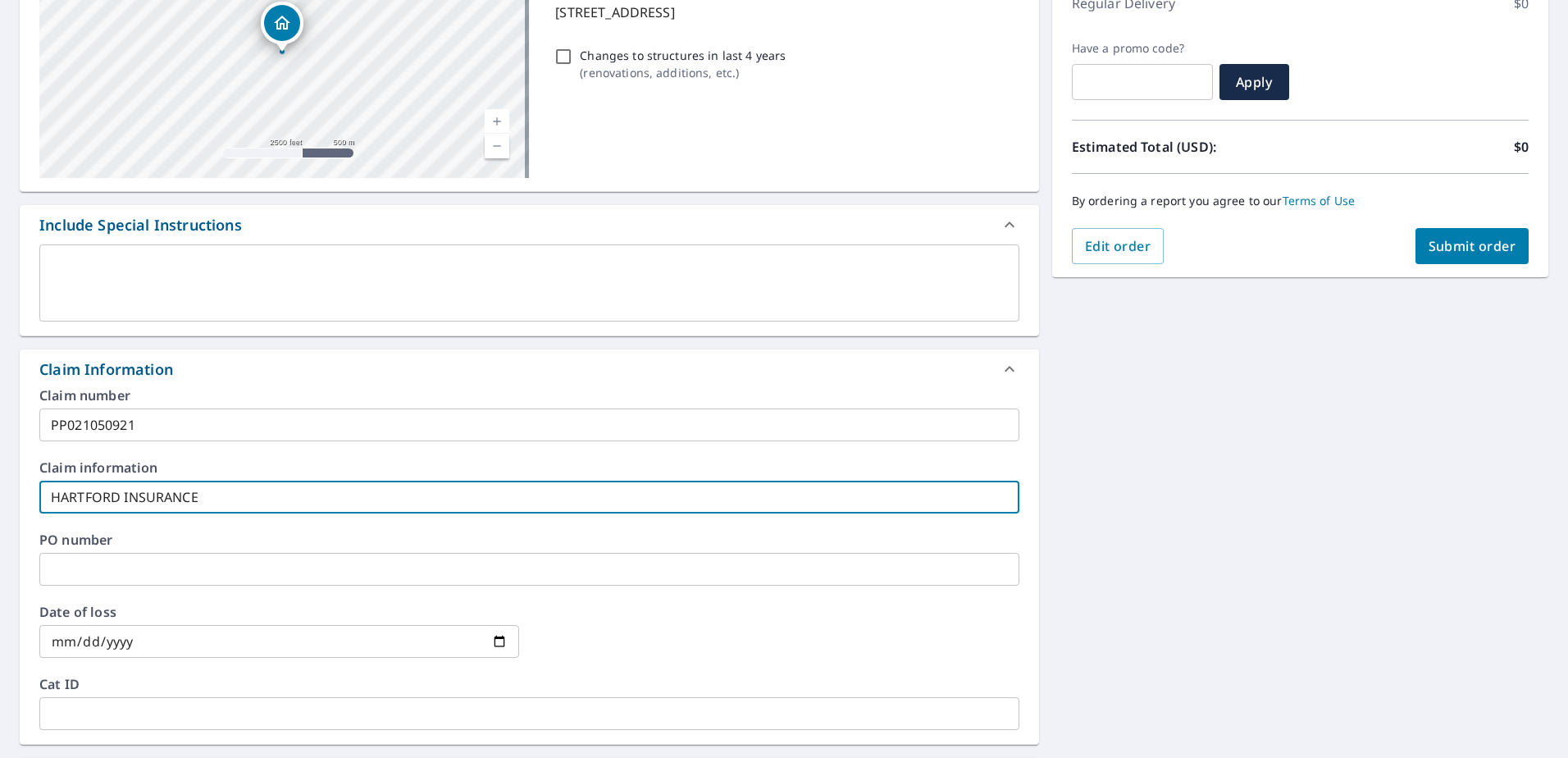
type input "HARTFORD INSURANCE"
checkbox input "true"
type input "HARTFORD INSURANCE C"
checkbox input "true"
type input "HARTFORD INSURANCE CO"
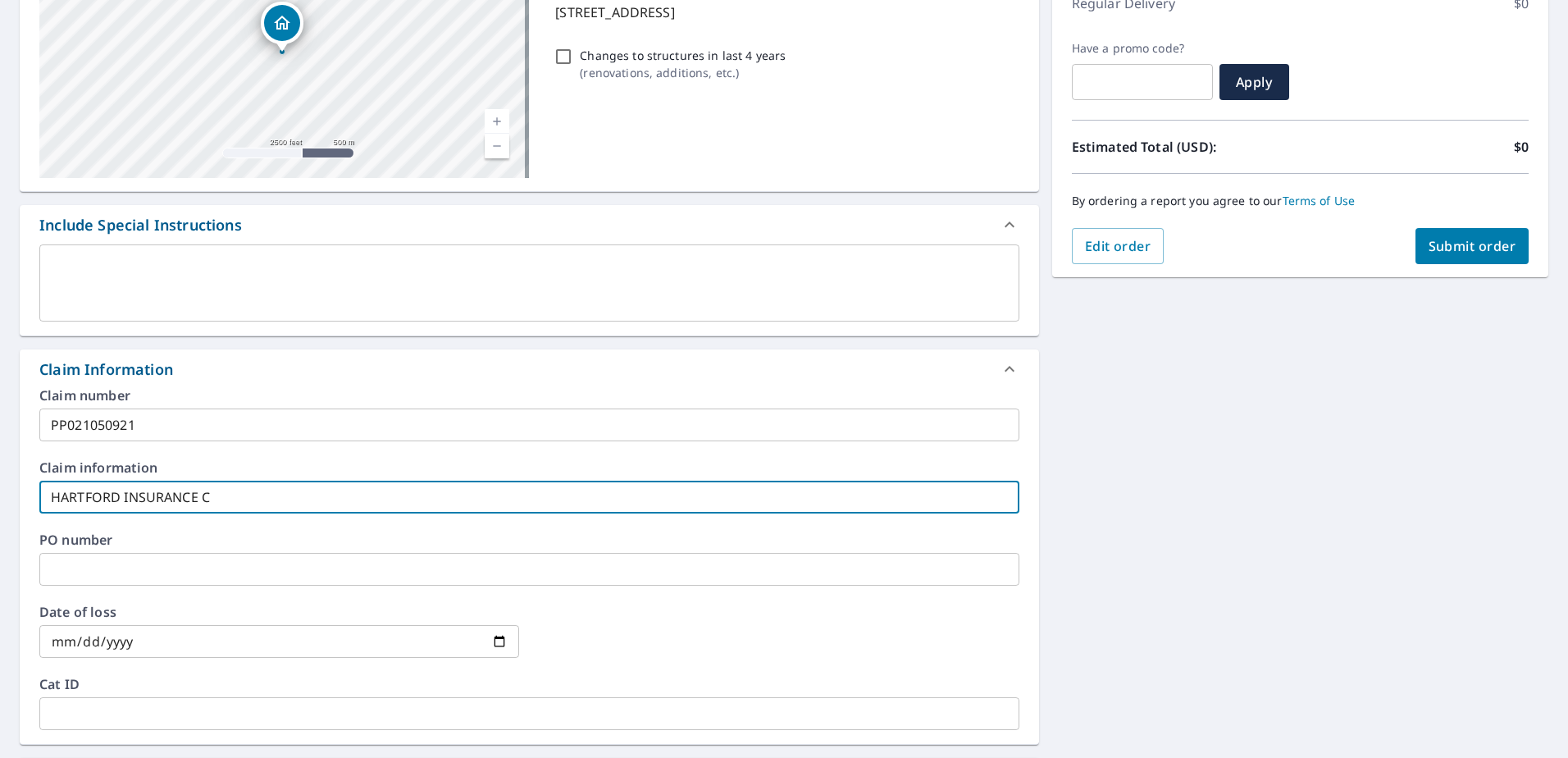
checkbox input "true"
type input "HARTFORD INSURANCE CO"
checkbox input "true"
type input "HARTFORD INSURANCE CO"
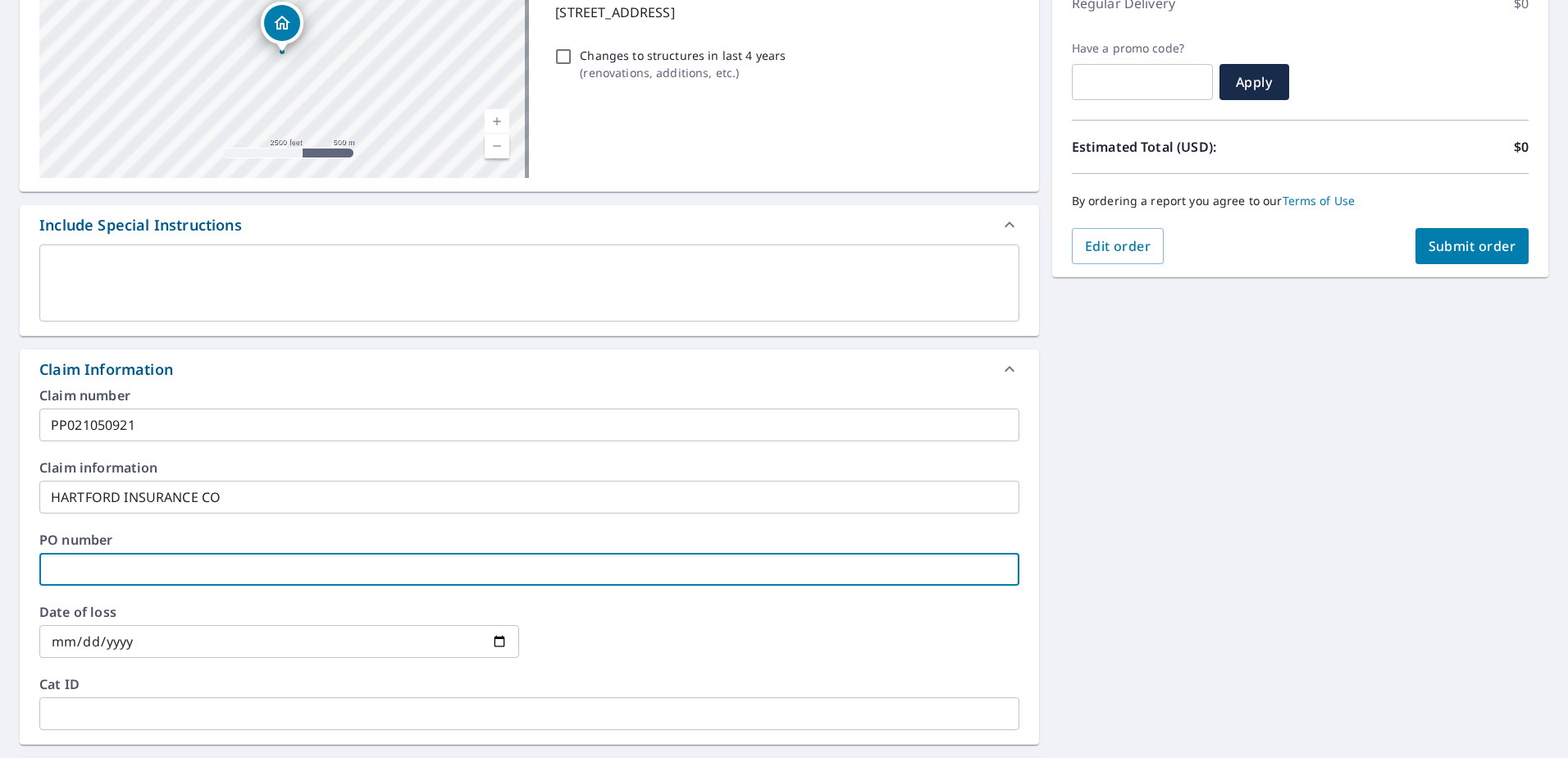
type input "2"
checkbox input "true"
type input "29"
checkbox input "true"
type input "297"
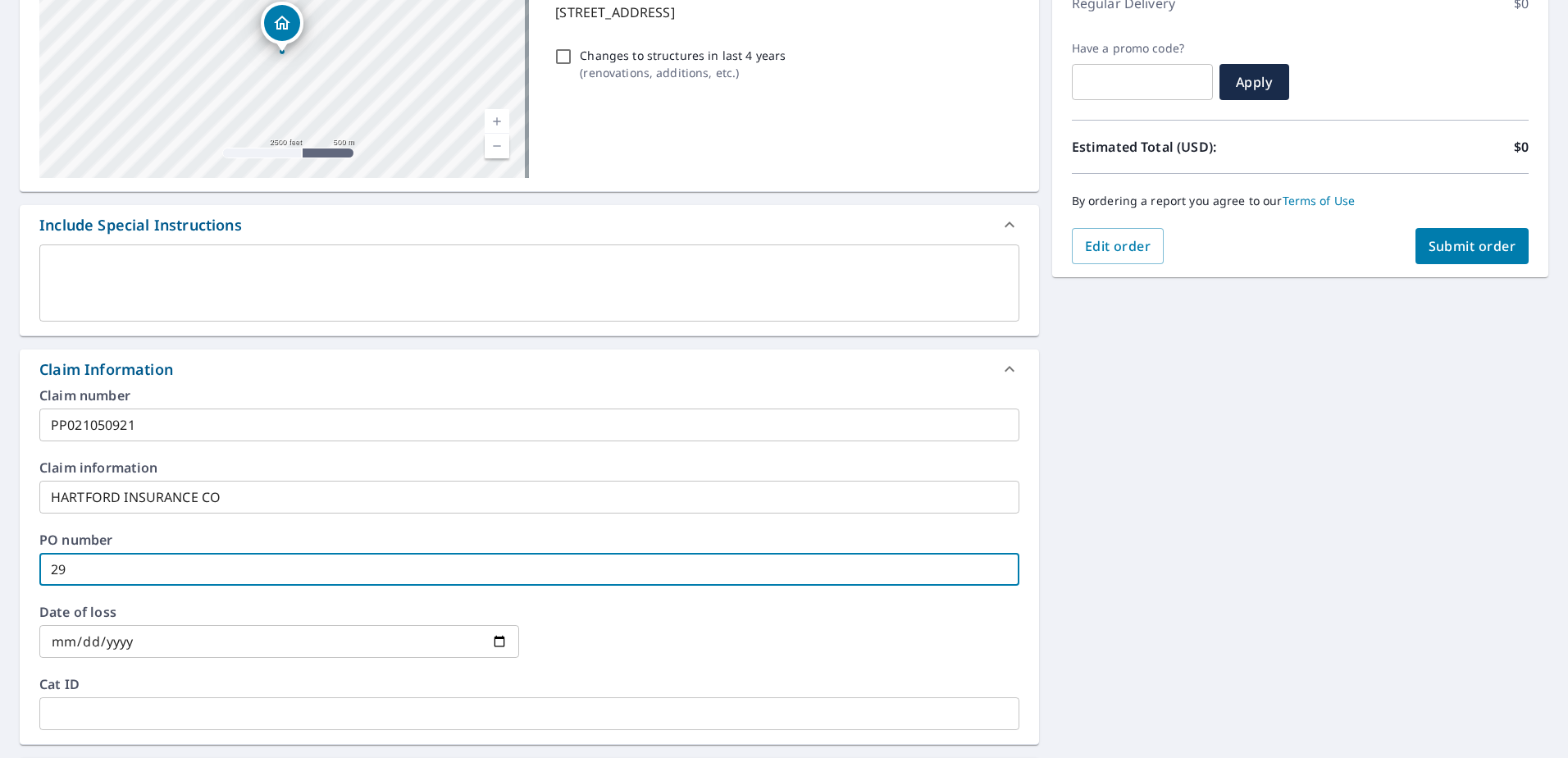
checkbox input "true"
type input "2975"
checkbox input "true"
type input "2975"
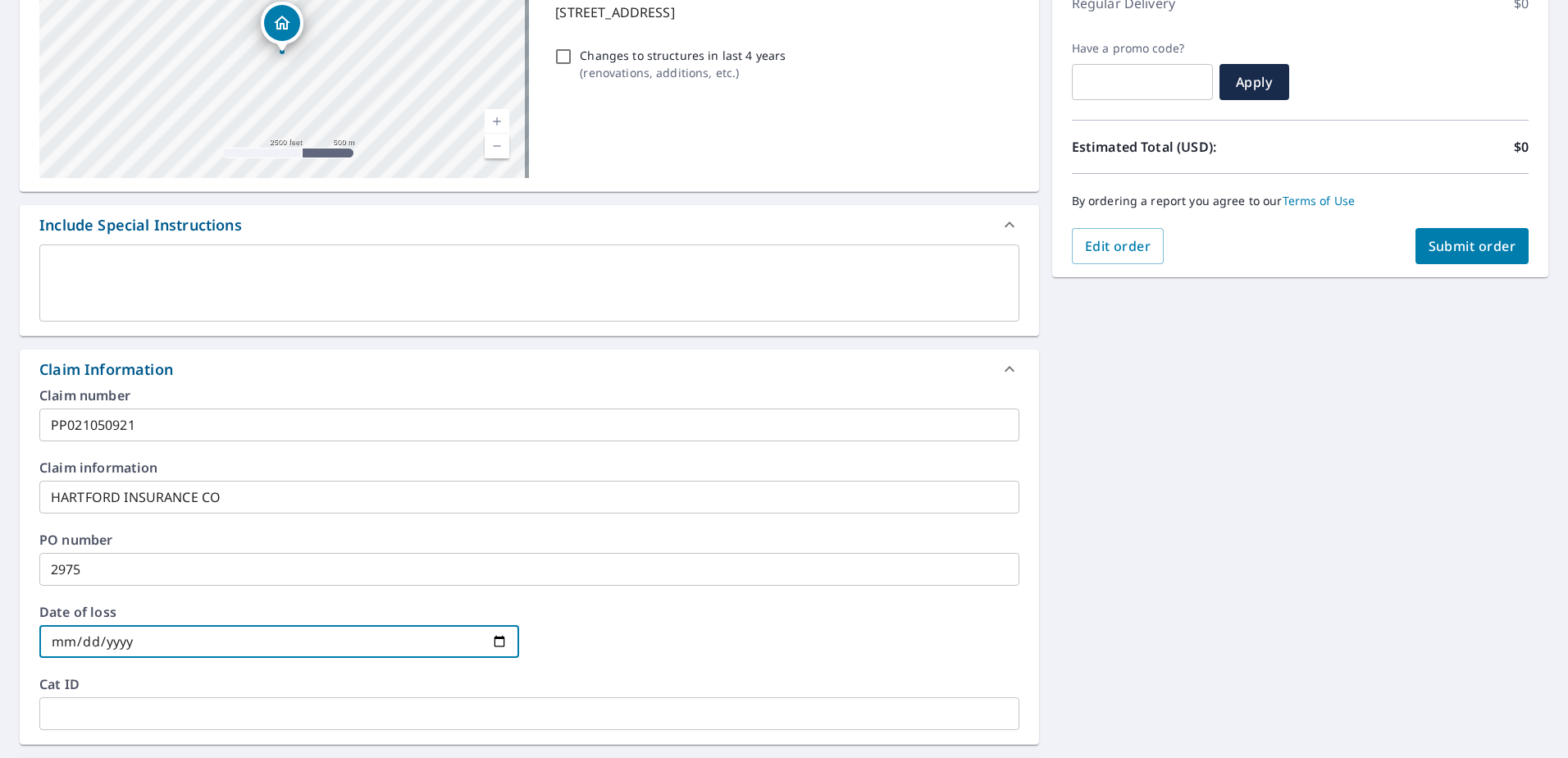
type input "0002-06-17"
checkbox input "true"
type input "0022-06-17"
checkbox input "true"
type input "0225-06-17"
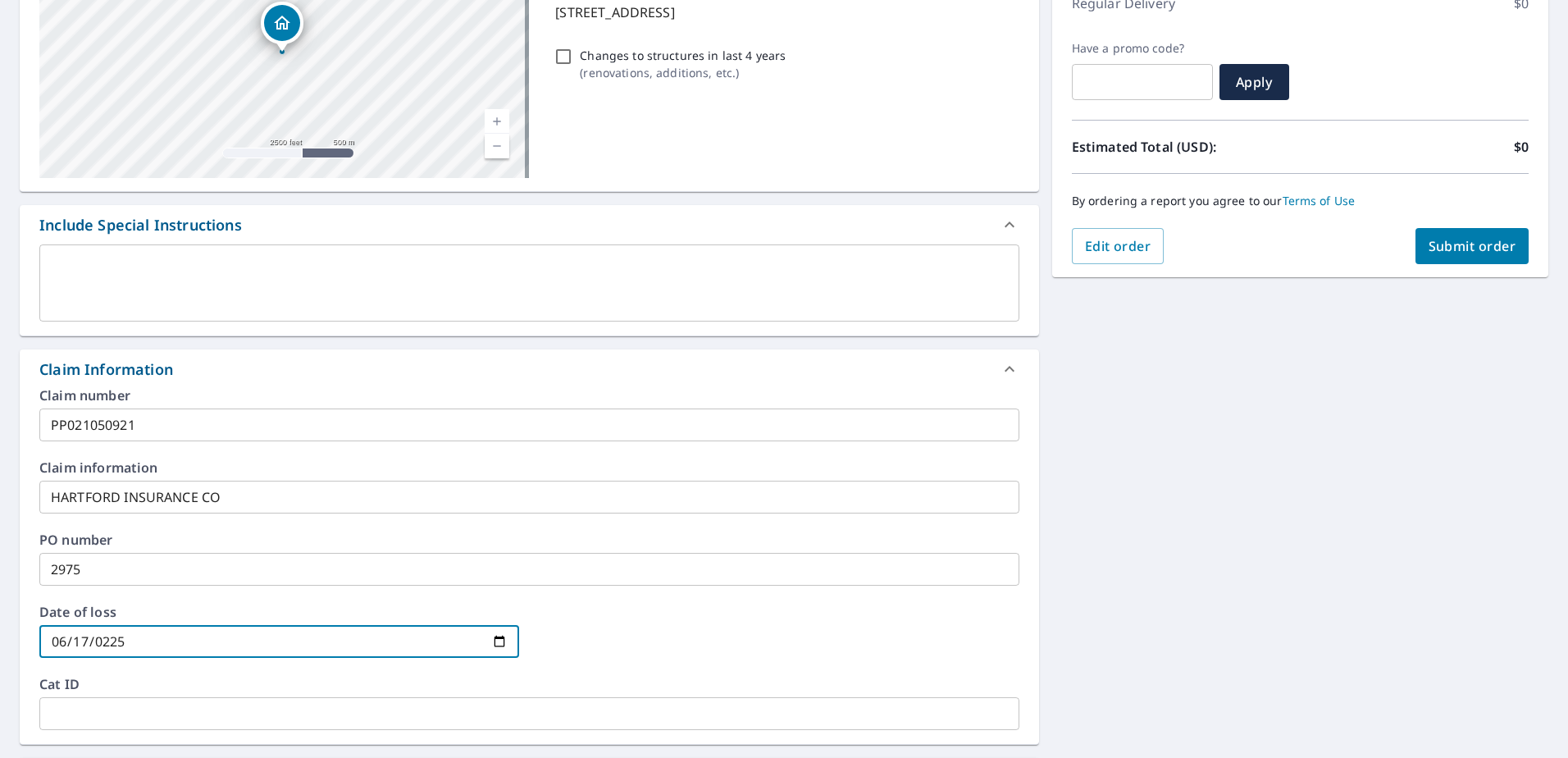
checkbox input "true"
type input "0002-06-17"
checkbox input "true"
type input "0020-06-17"
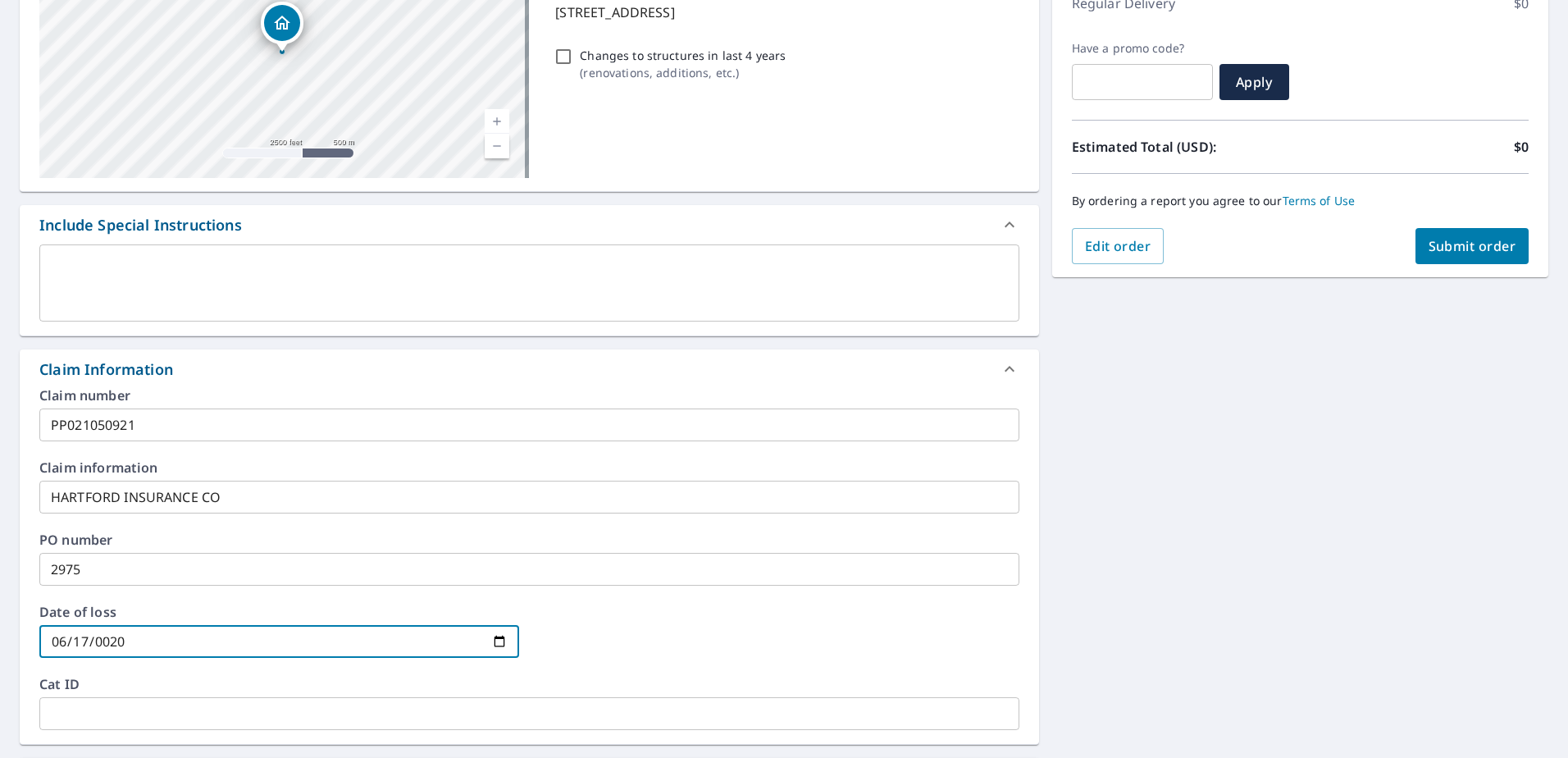
checkbox input "true"
type input "0202-06-17"
checkbox input "true"
type input "[DATE]"
checkbox input "true"
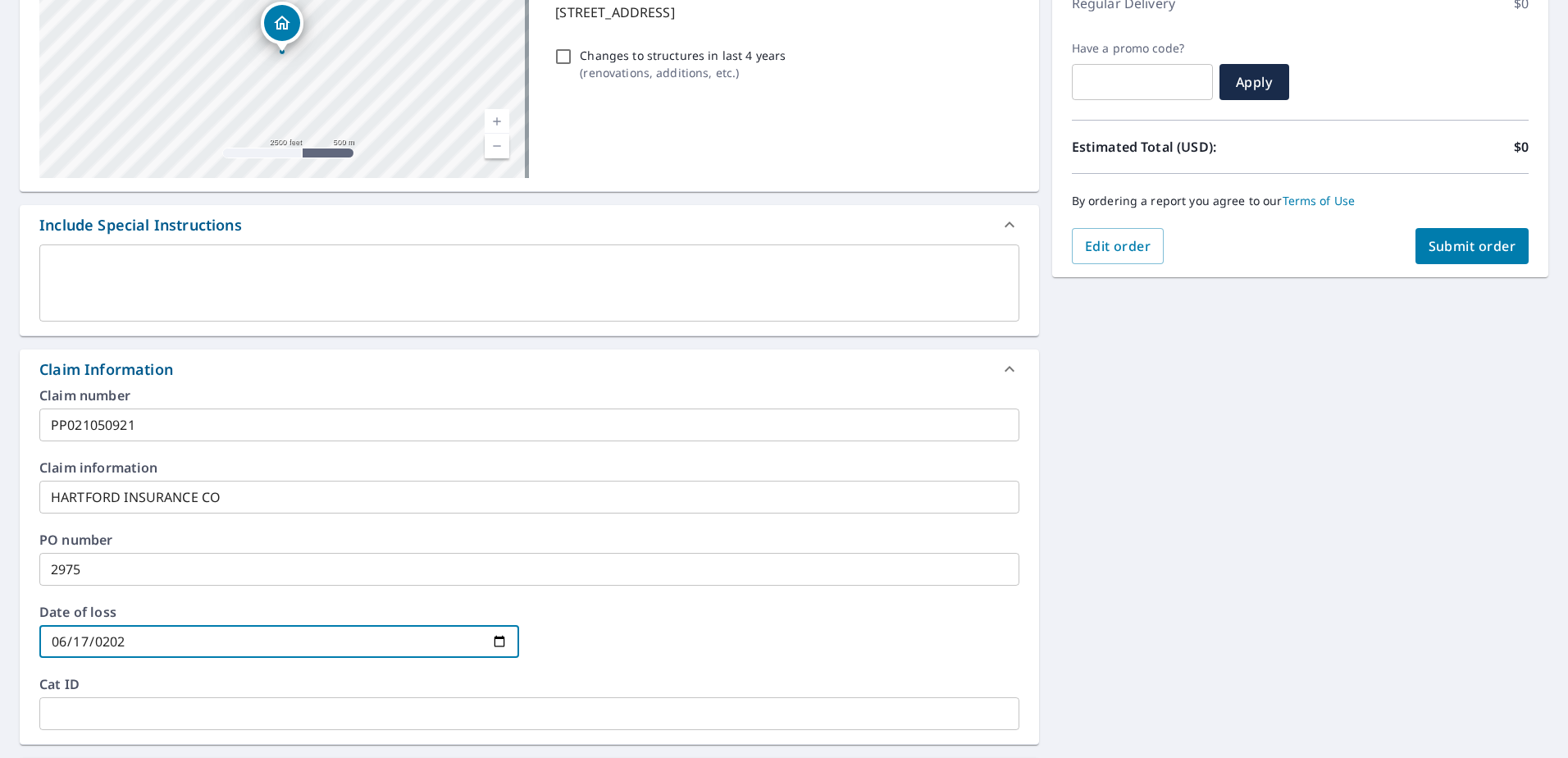
click at [168, 708] on input "text" at bounding box center [529, 713] width 980 height 33
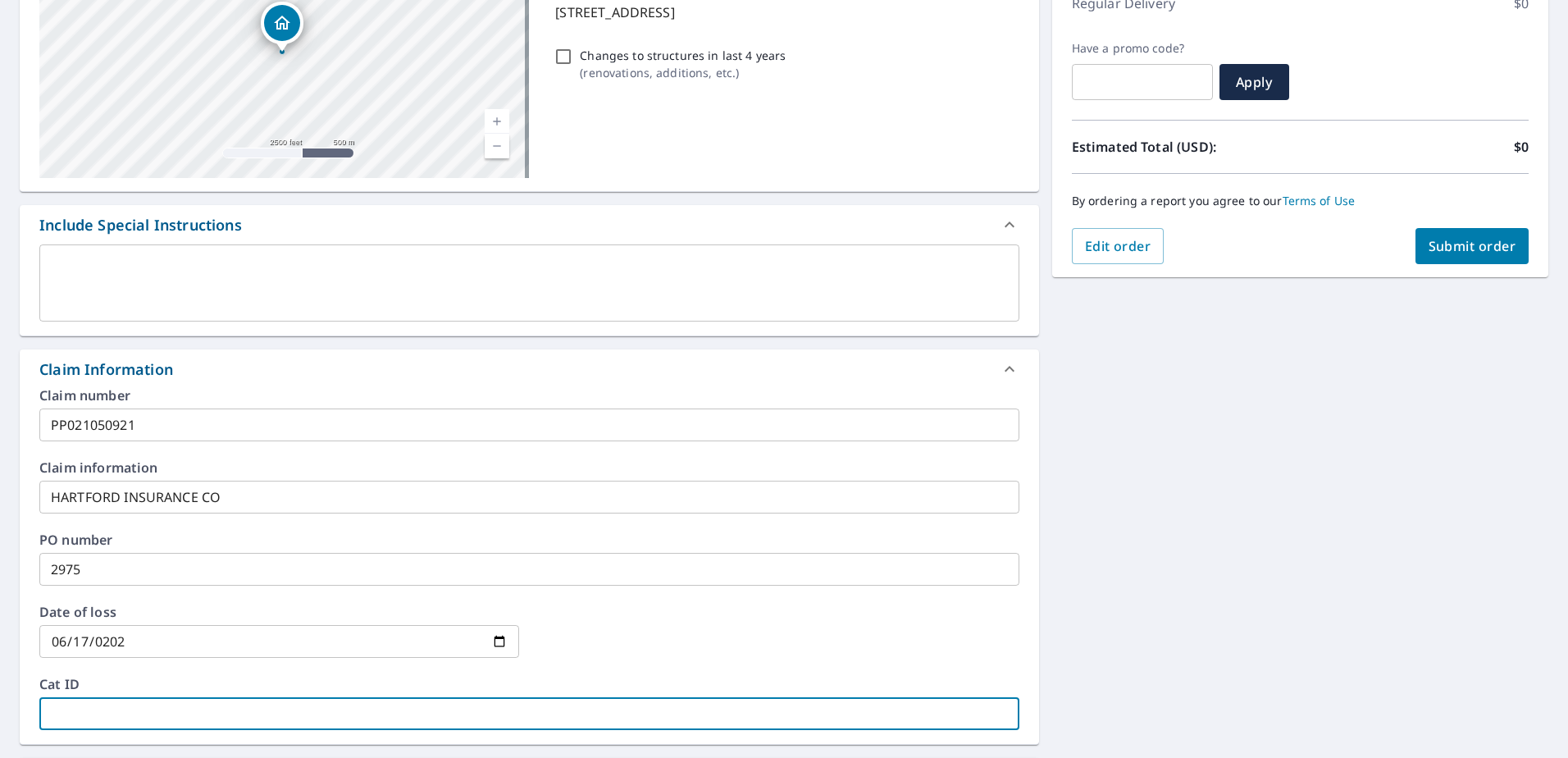
type input "M"
checkbox input "true"
type input "MI"
checkbox input "true"
type input "MIR"
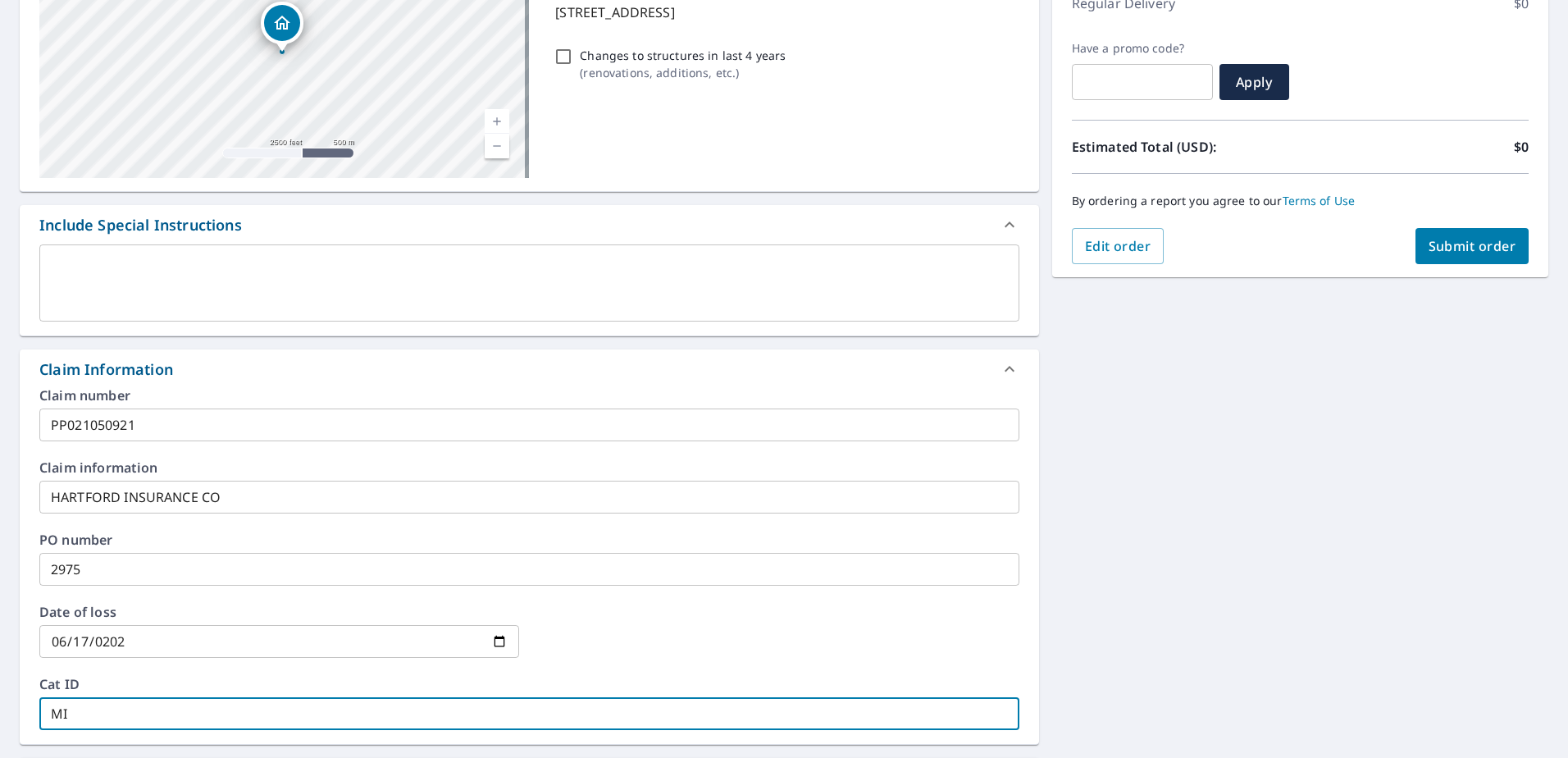
checkbox input "true"
type input "MIRK"
checkbox input "true"
type input "MIRKA"
checkbox input "true"
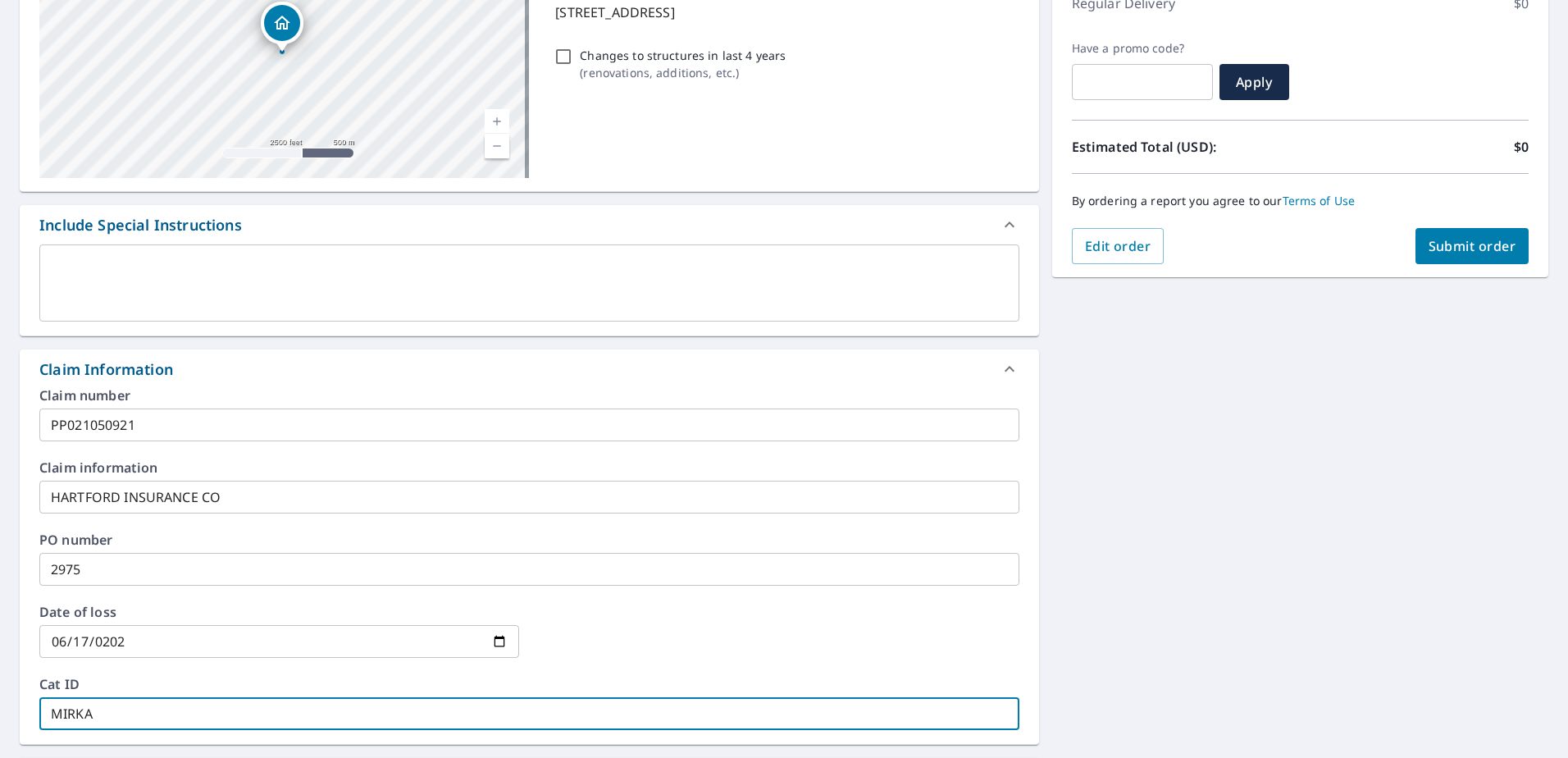
type input "MIRKA"
checkbox input "true"
type input "MIRKA"
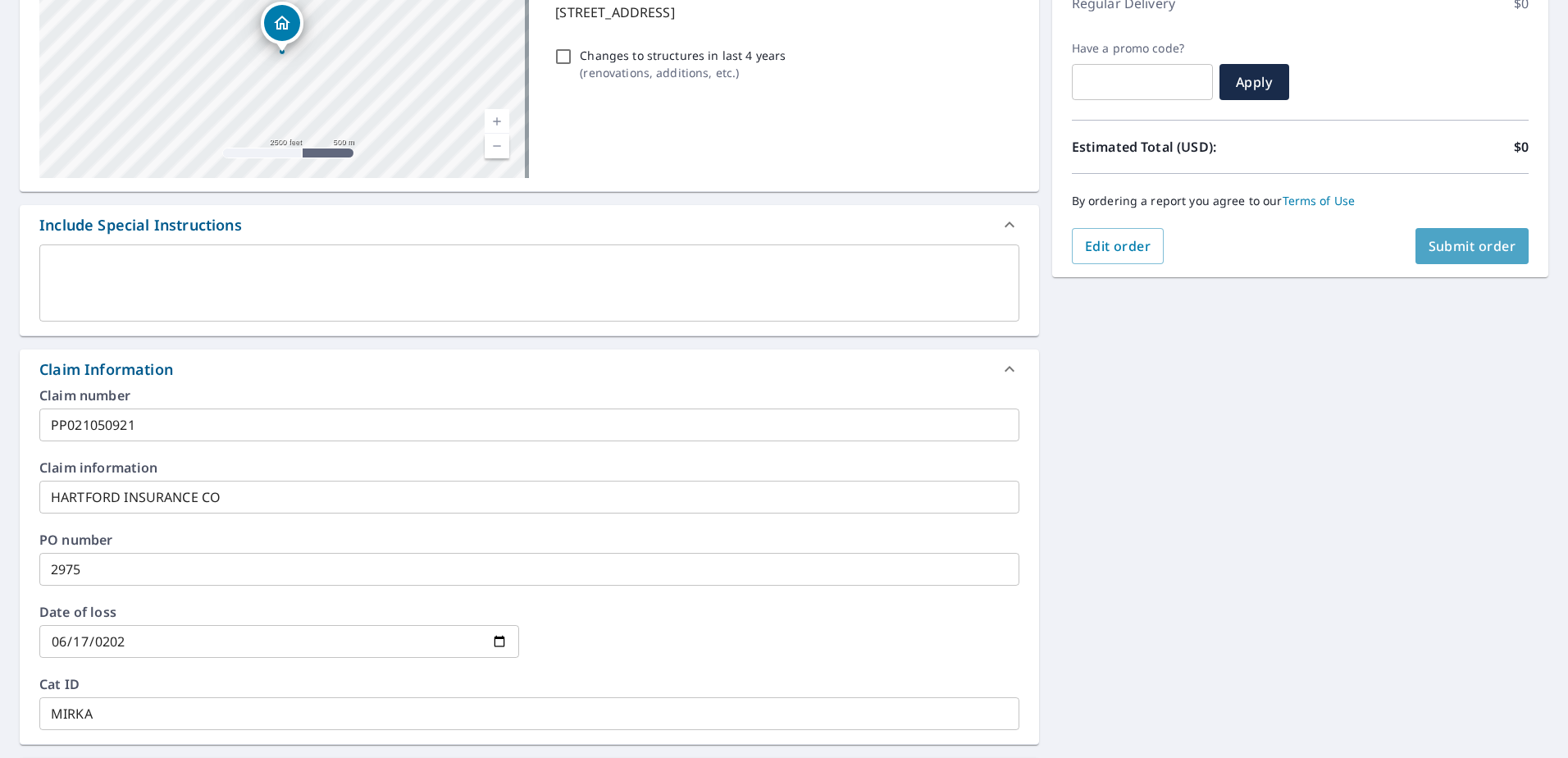
click at [1459, 246] on span "Submit order" at bounding box center [1473, 246] width 87 height 18
checkbox input "true"
